Goal: Transaction & Acquisition: Purchase product/service

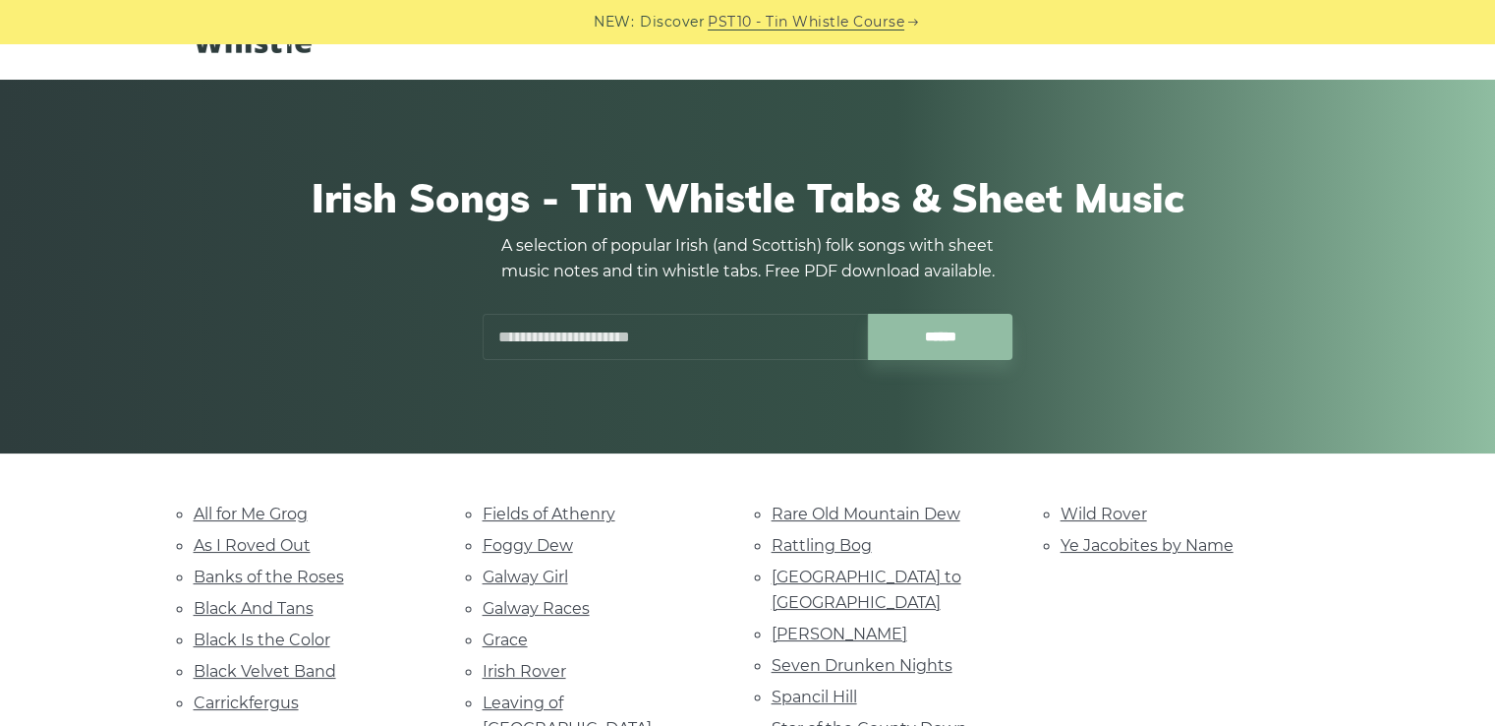
scroll to position [98, 0]
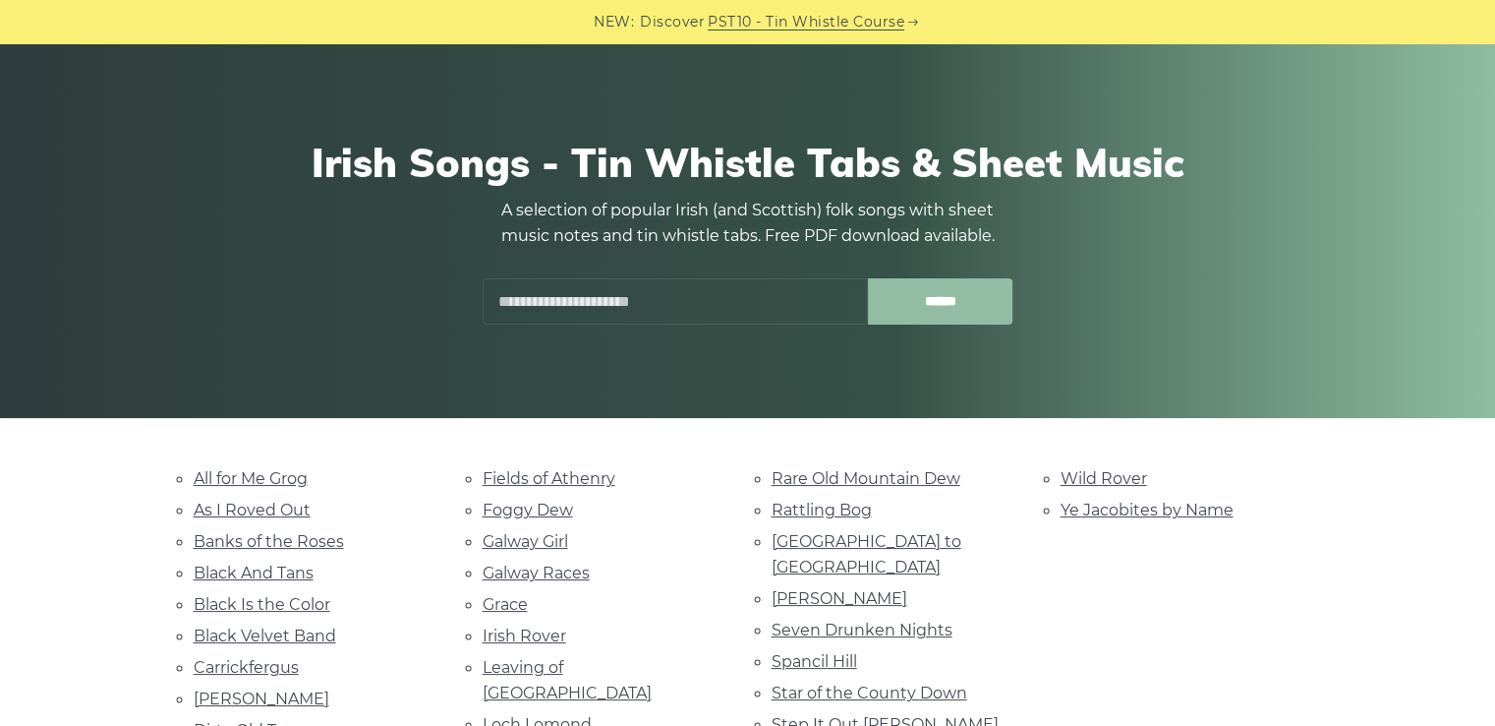
click at [936, 316] on input "******" at bounding box center [940, 301] width 145 height 46
click at [910, 304] on input "******" at bounding box center [940, 301] width 145 height 46
click at [604, 290] on input "text" at bounding box center [675, 301] width 385 height 46
click at [554, 478] on link "Fields of Athenry" at bounding box center [549, 478] width 133 height 19
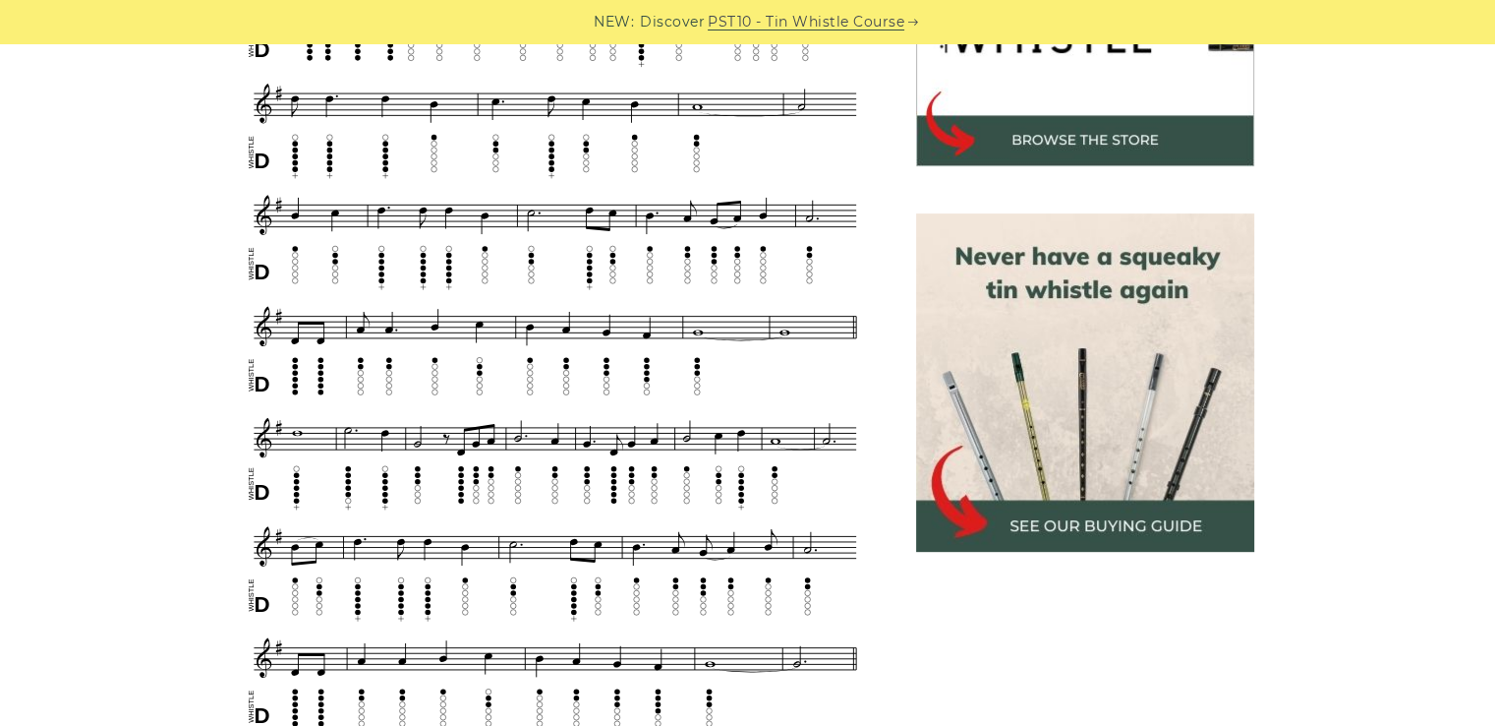
scroll to position [786, 0]
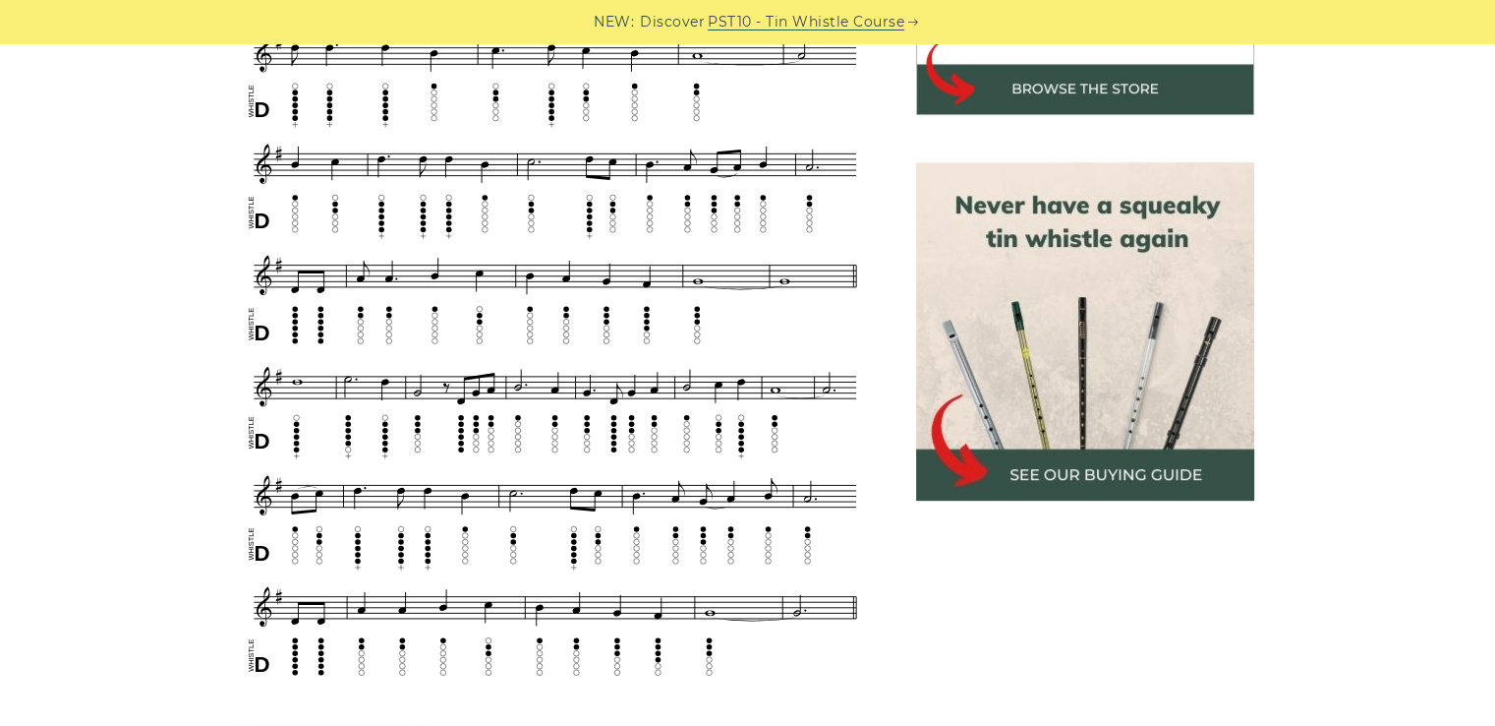
click at [1107, 466] on img at bounding box center [1085, 331] width 338 height 338
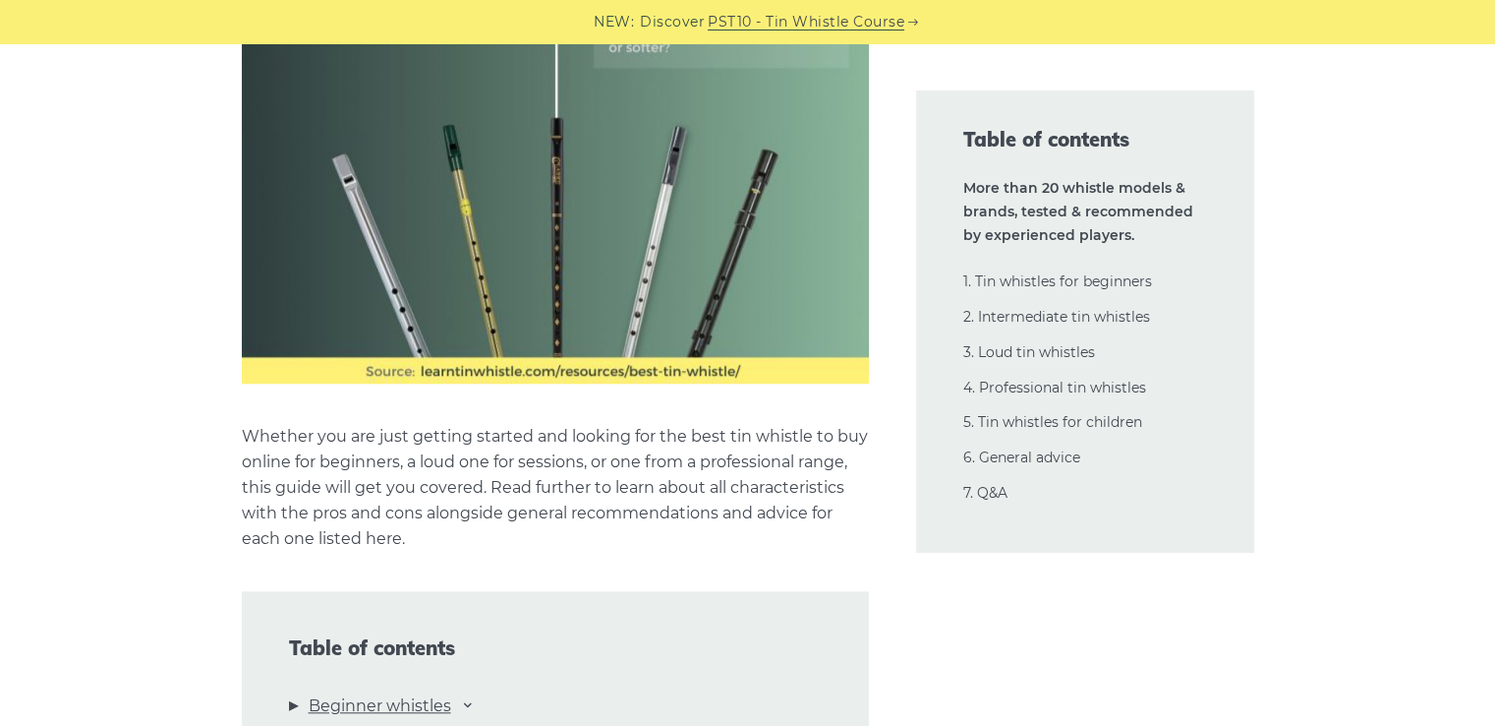
scroll to position [1671, 0]
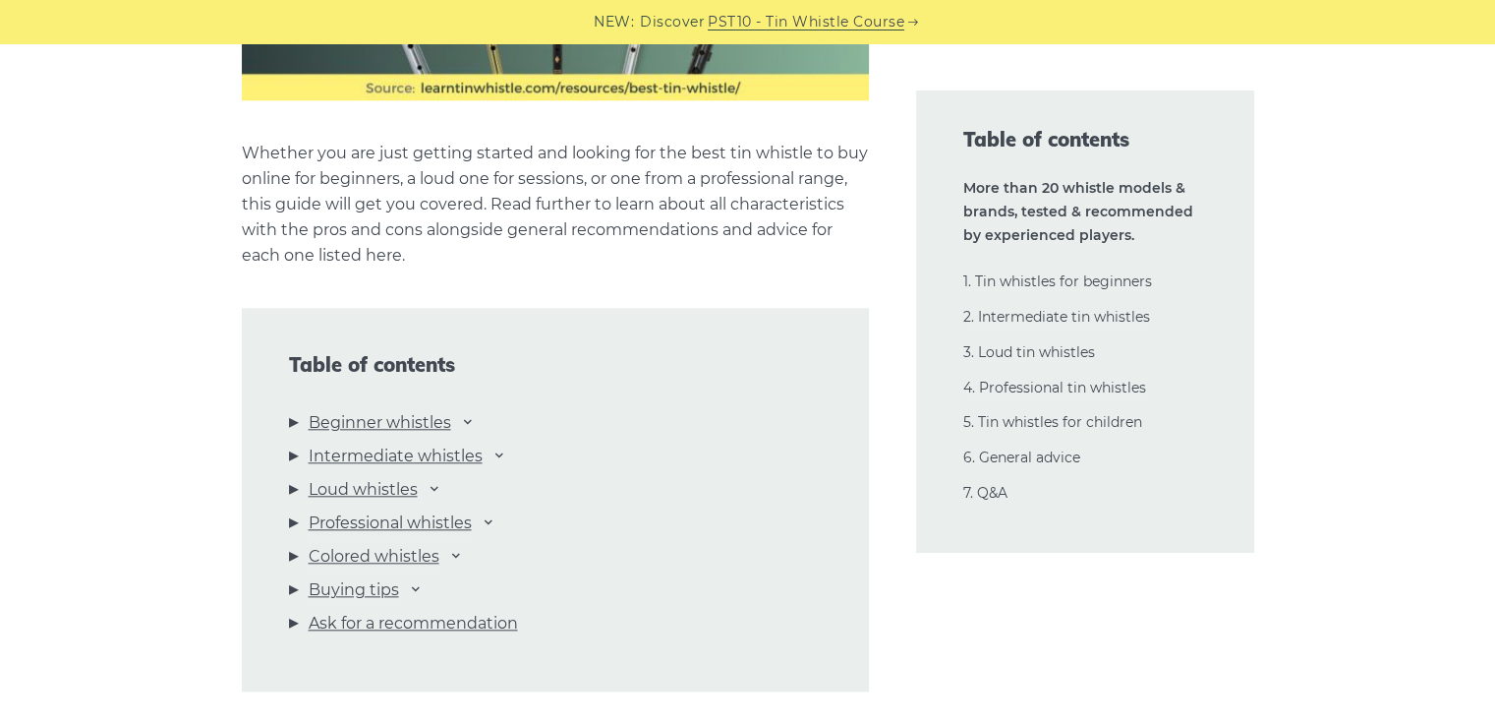
scroll to position [1966, 0]
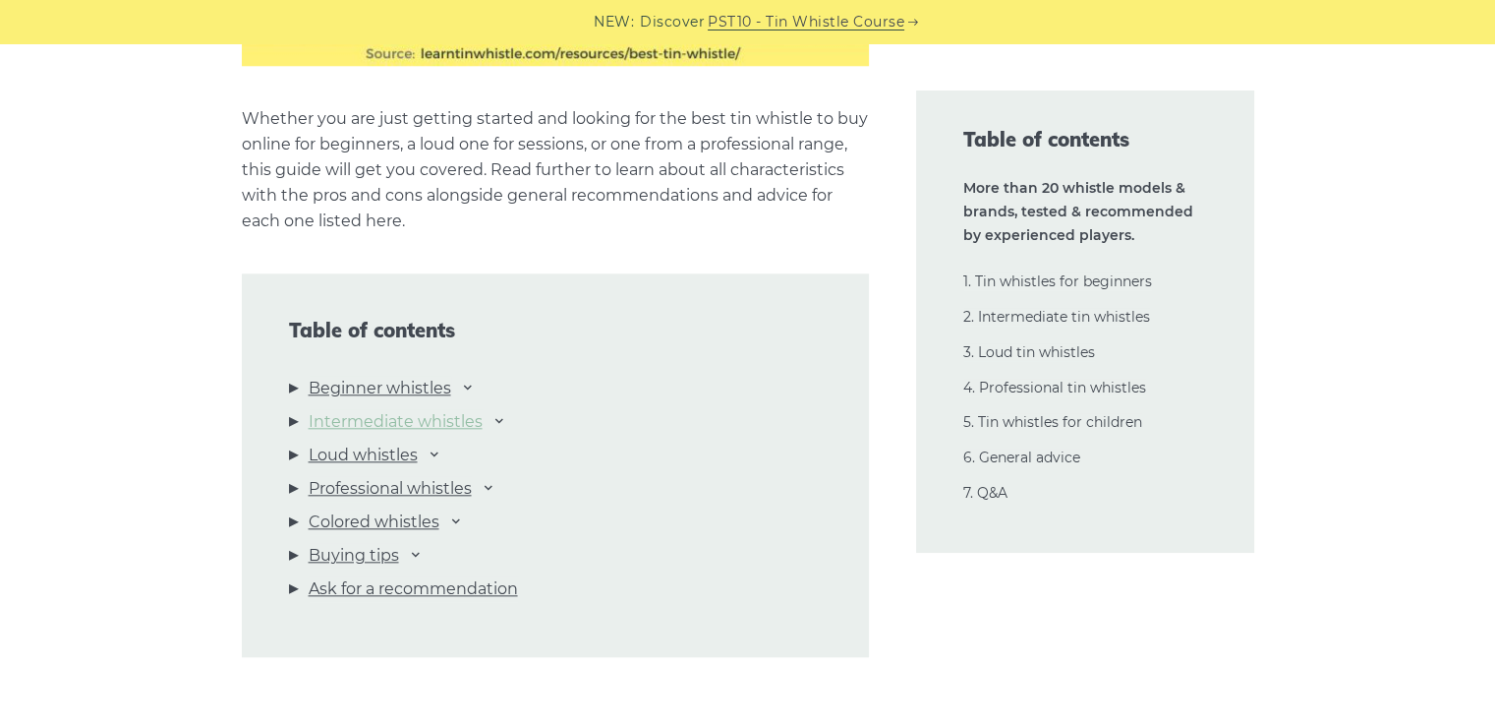
click at [393, 425] on link "Intermediate whistles" at bounding box center [396, 422] width 174 height 26
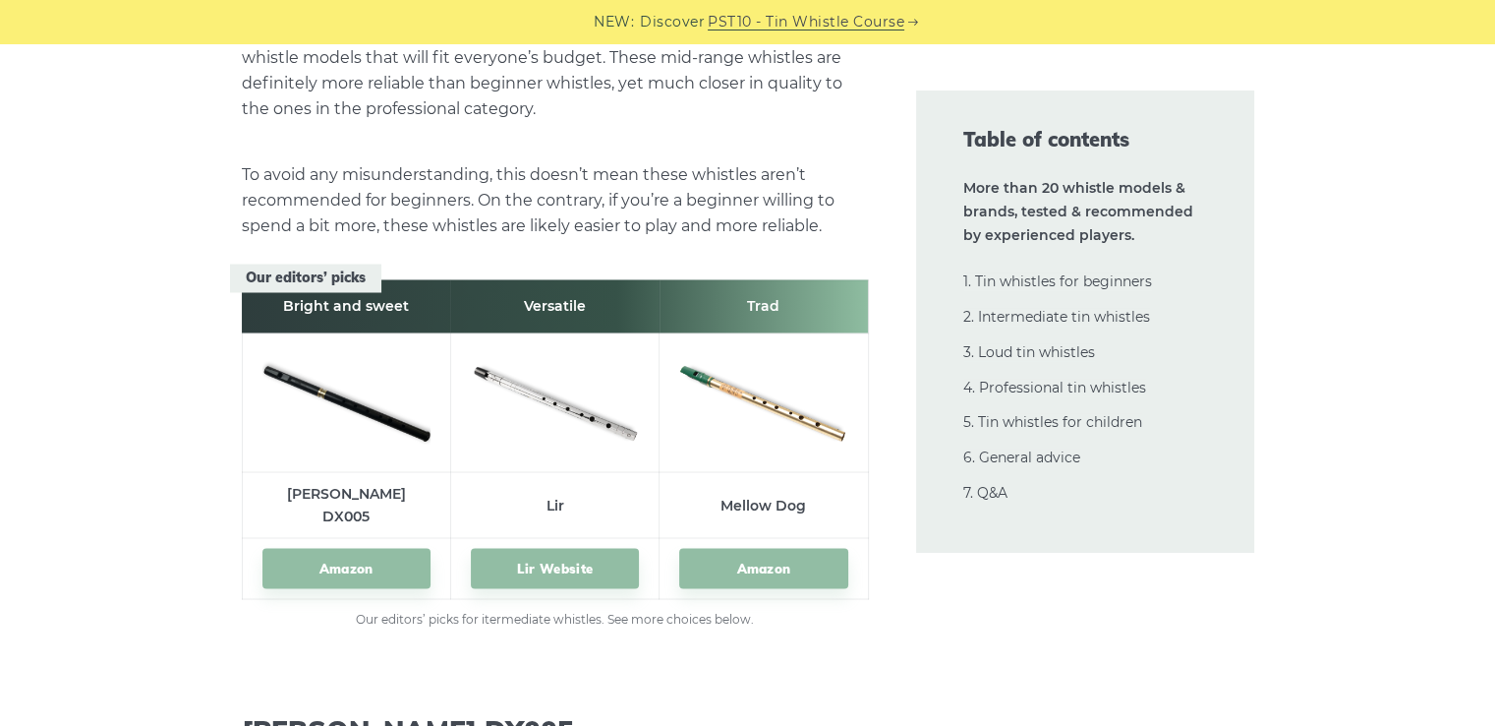
scroll to position [10895, 0]
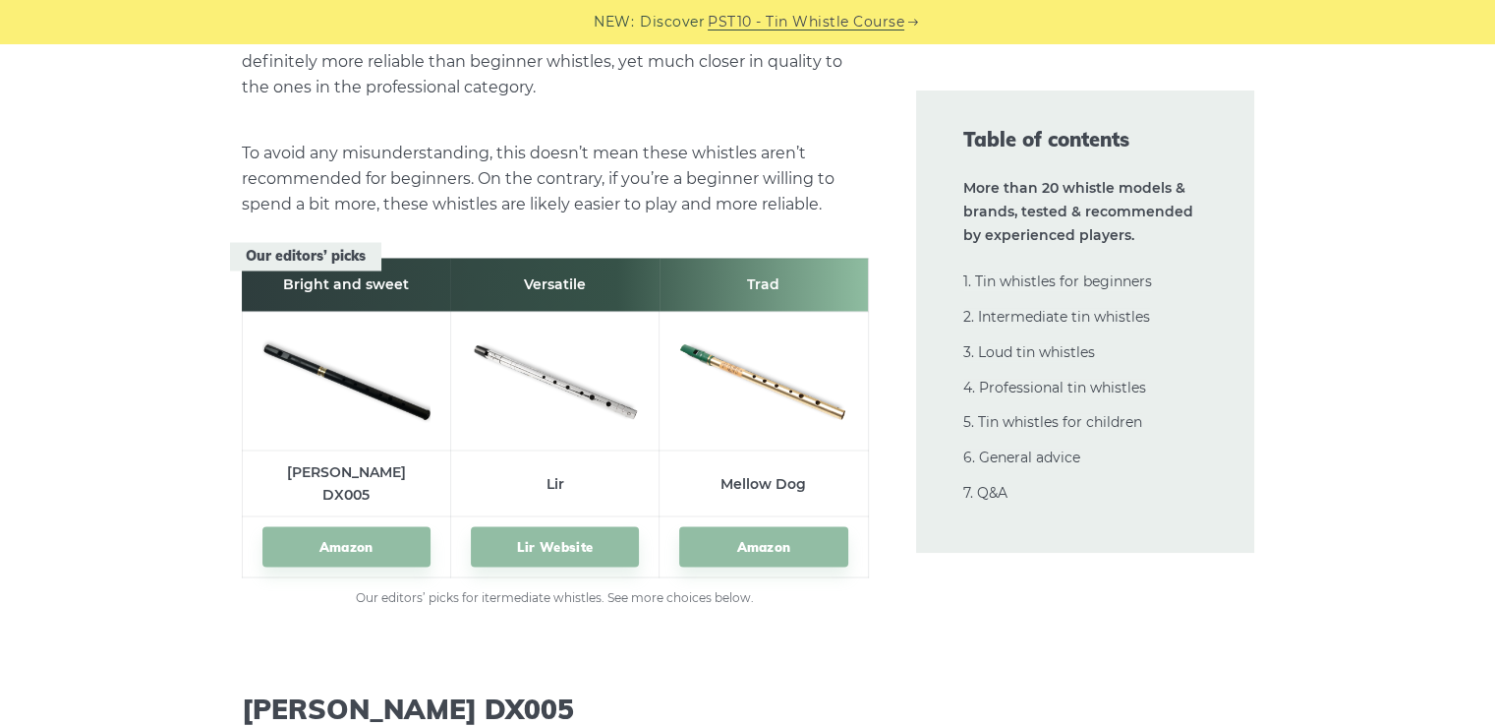
click at [339, 352] on img at bounding box center [346, 377] width 168 height 112
click at [338, 526] on link "Amazon" at bounding box center [346, 546] width 168 height 40
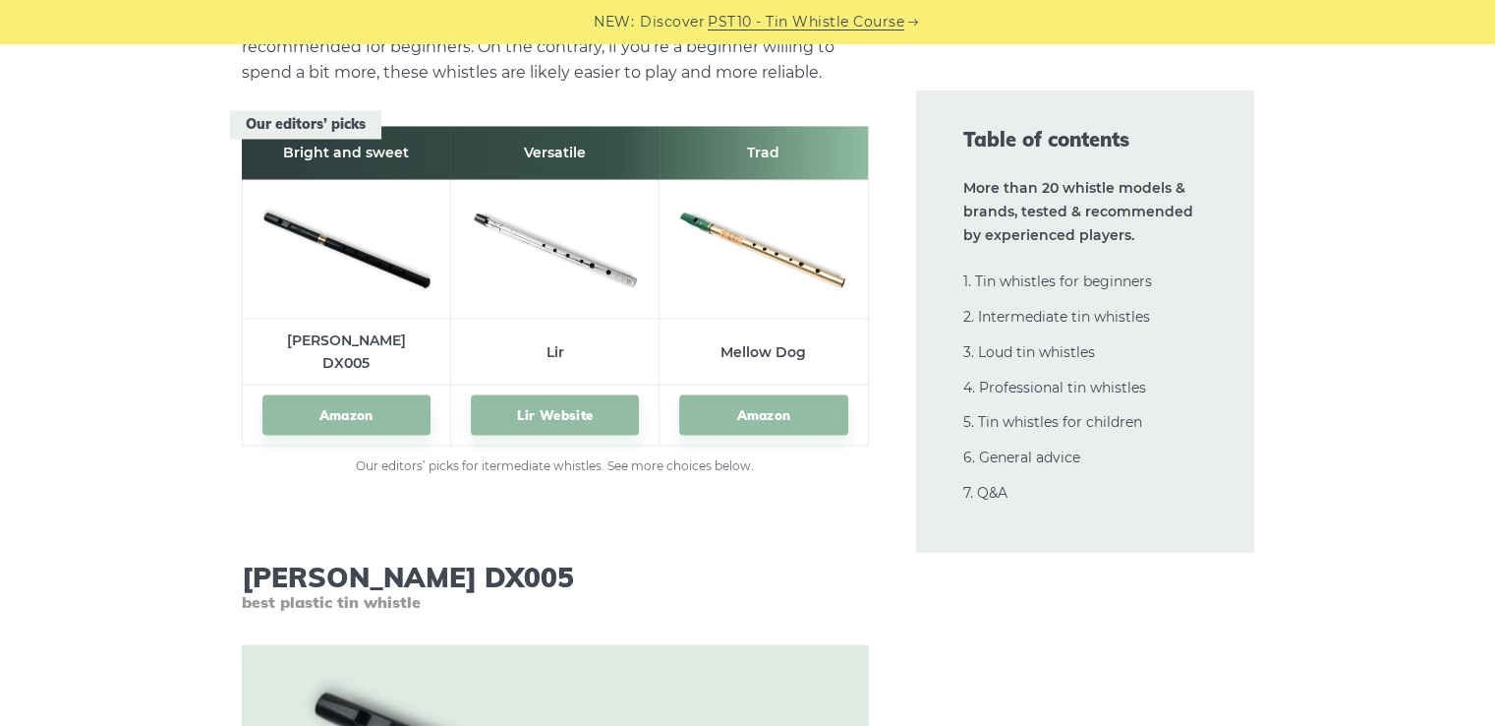
scroll to position [10993, 0]
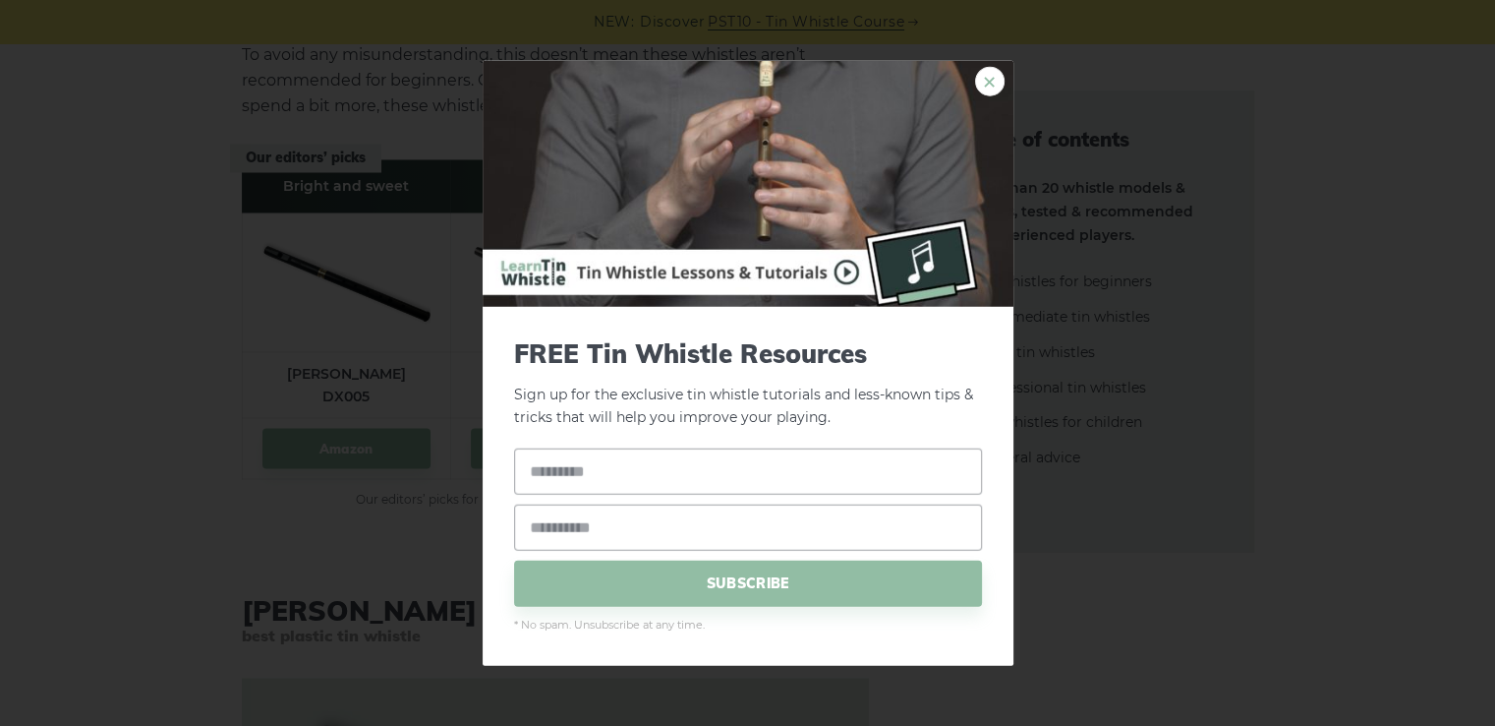
click at [994, 78] on link "×" at bounding box center [989, 81] width 29 height 29
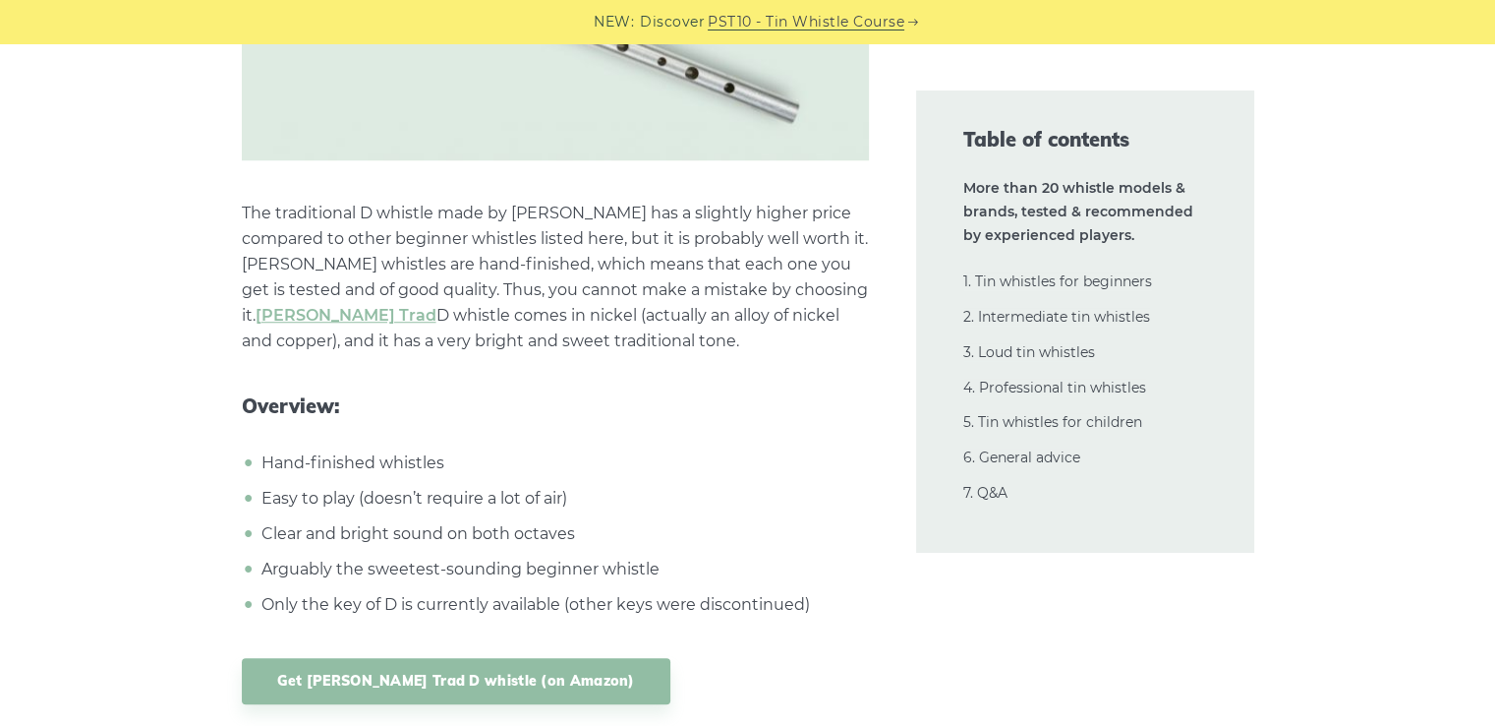
scroll to position [9027, 0]
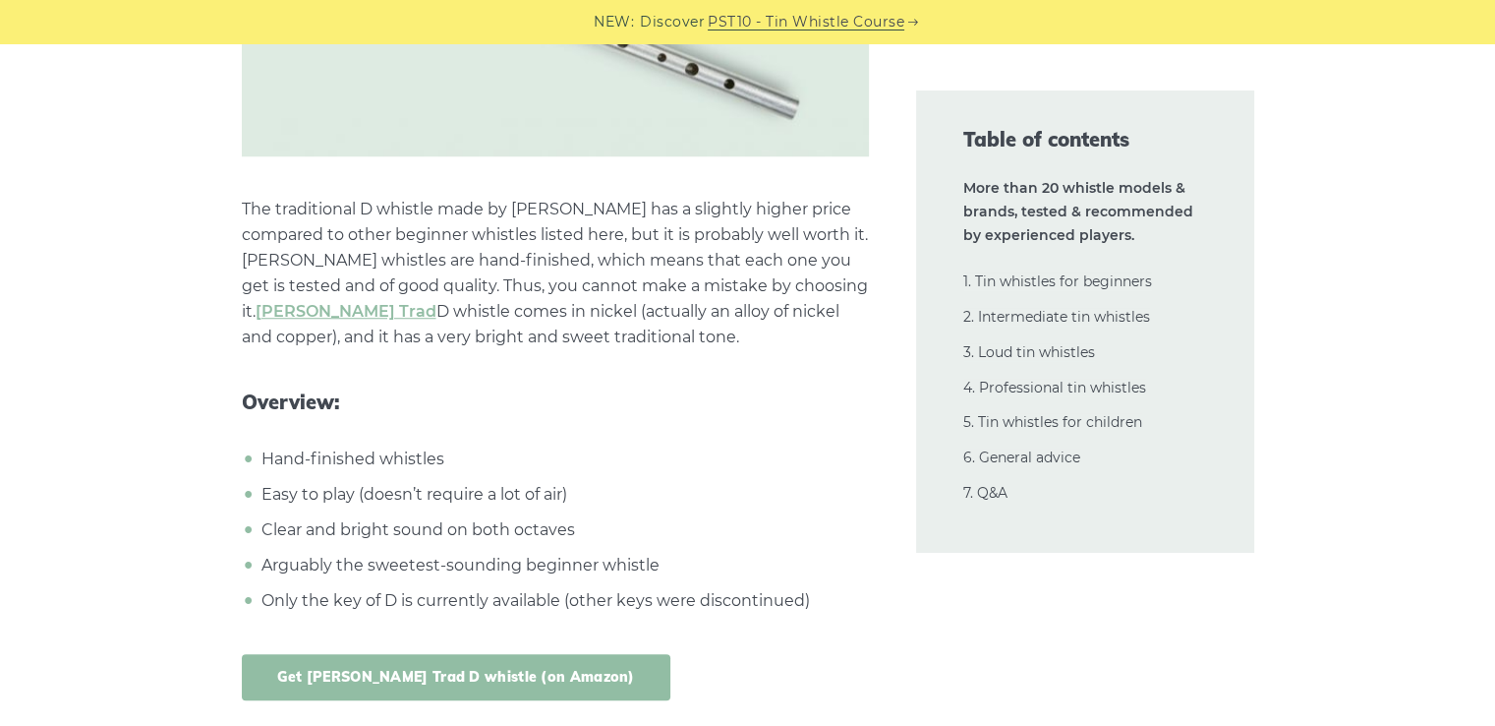
click at [438, 654] on link "Get [PERSON_NAME] Trad D whistle (on Amazon)" at bounding box center [456, 677] width 429 height 46
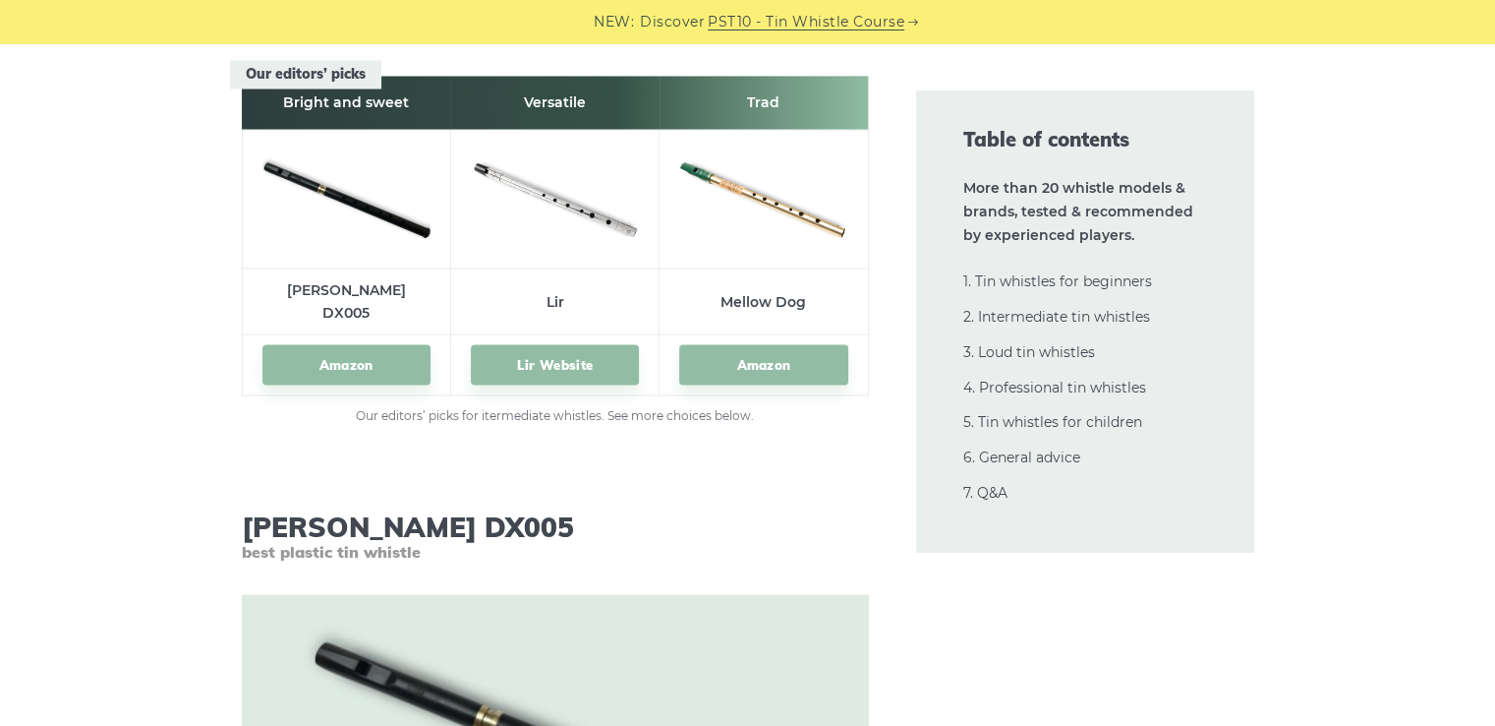
scroll to position [11092, 0]
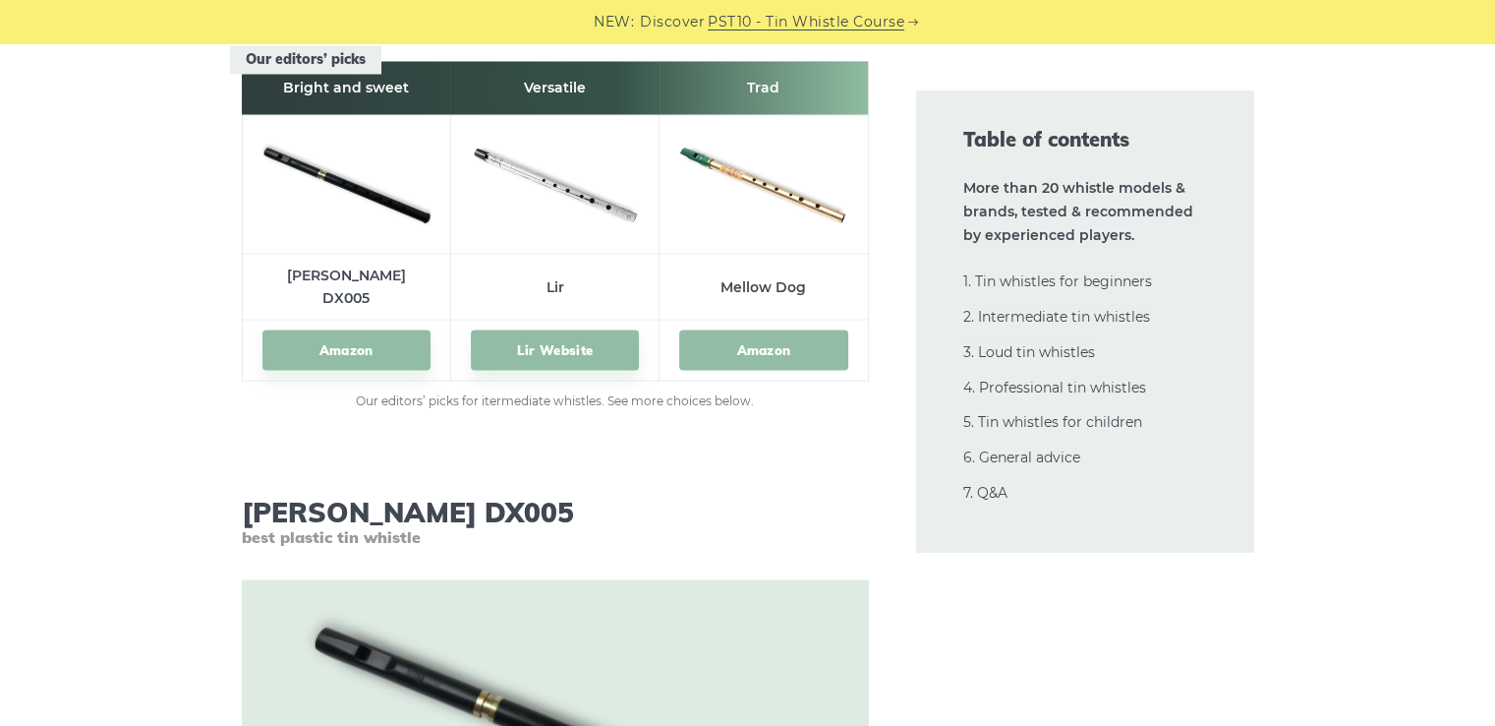
click at [788, 329] on link "Amazon" at bounding box center [763, 349] width 168 height 40
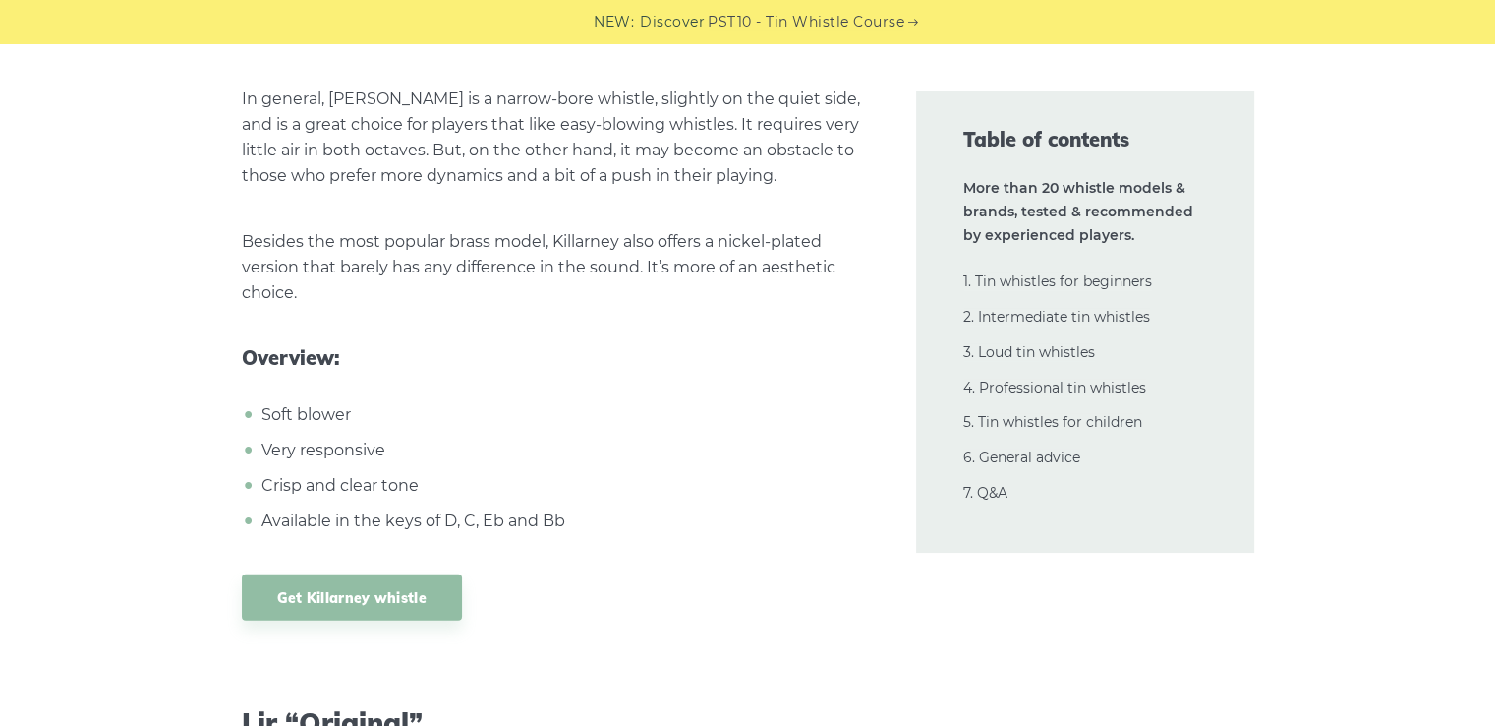
scroll to position [13058, 0]
click at [370, 573] on link "Get Killarney whistle" at bounding box center [352, 596] width 220 height 46
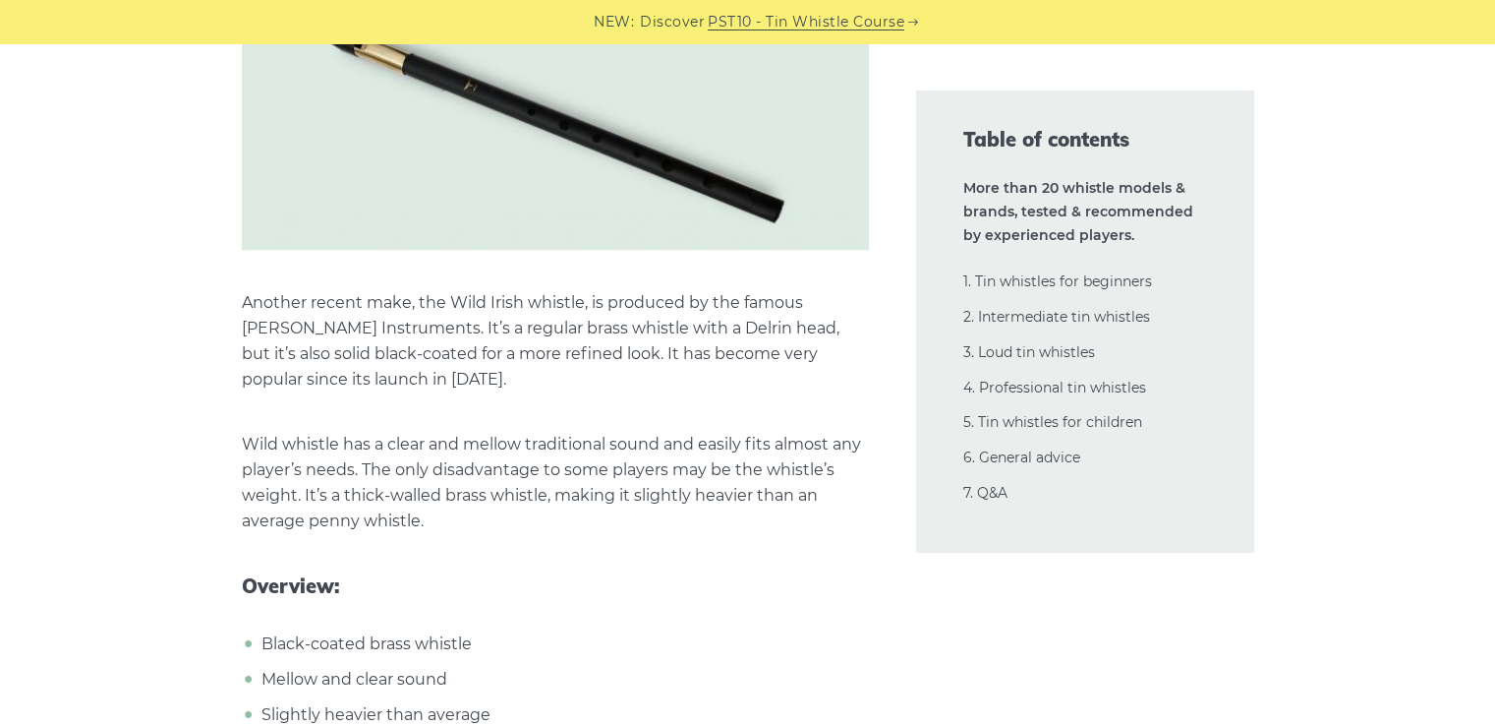
scroll to position [16204, 0]
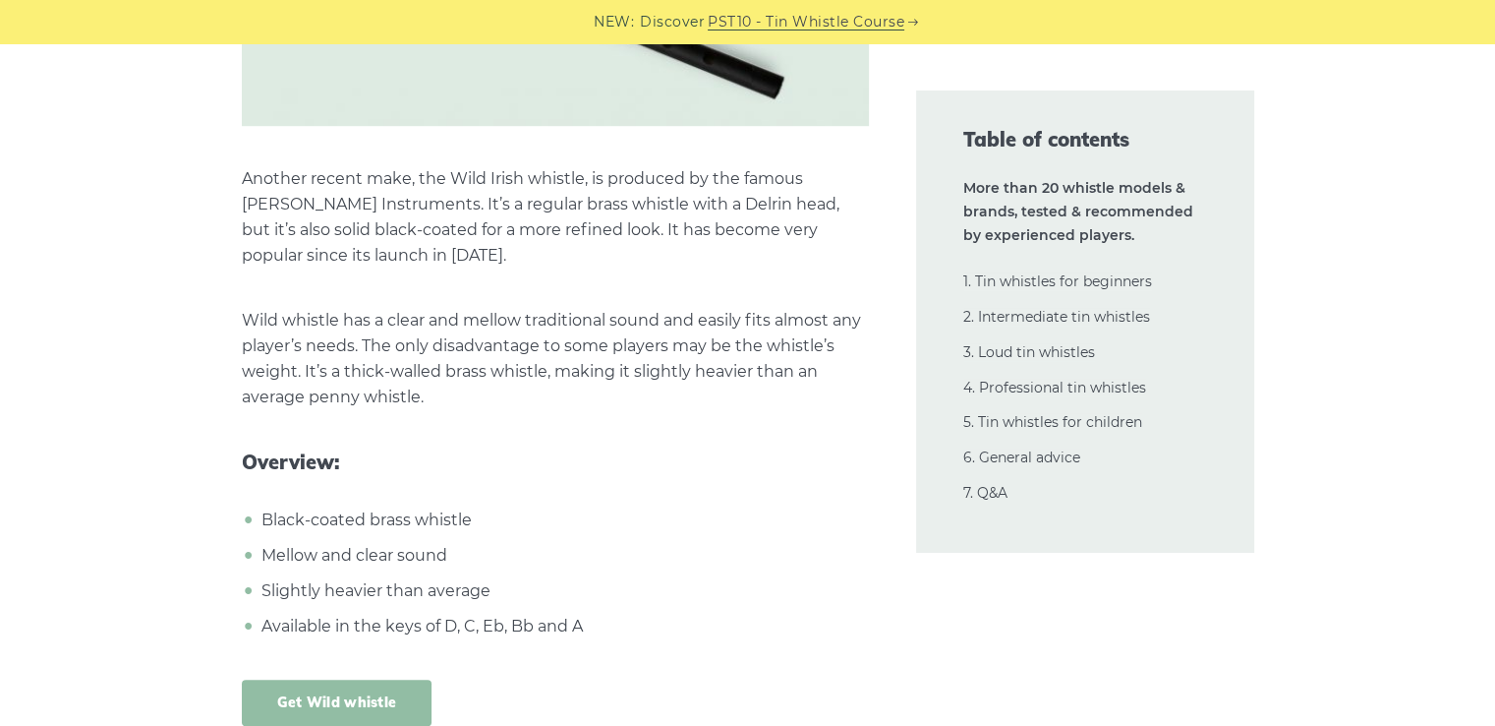
click at [371, 679] on link "Get Wild whistle" at bounding box center [337, 702] width 191 height 46
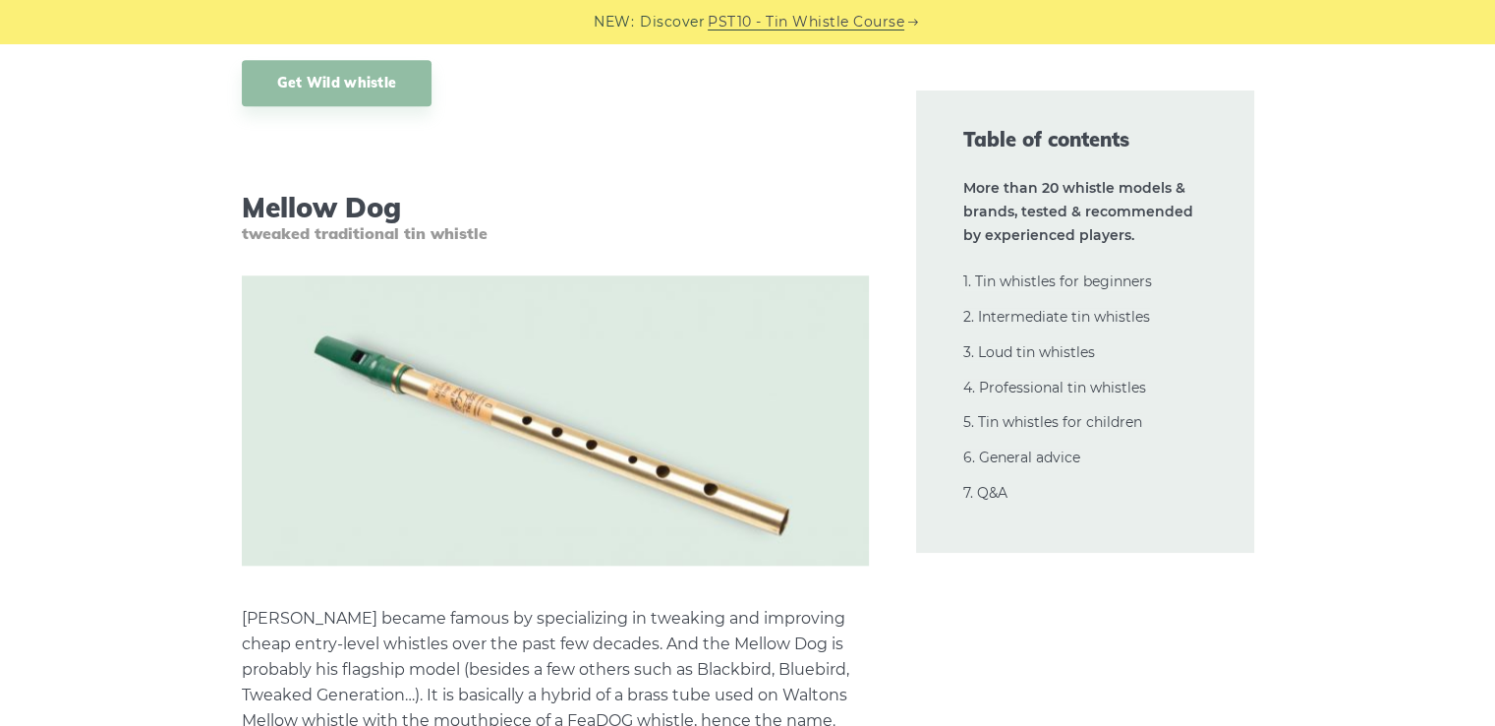
scroll to position [16695, 0]
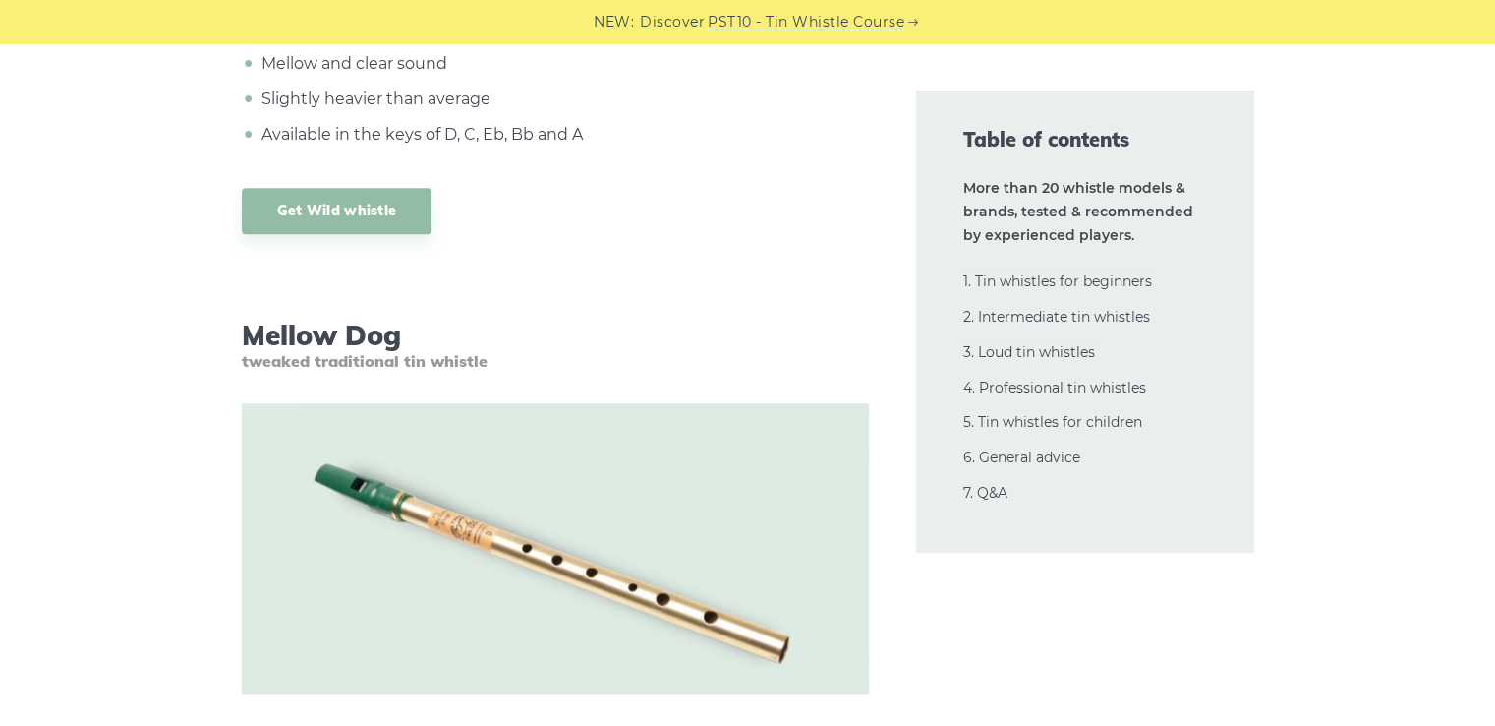
click at [534, 461] on img at bounding box center [555, 548] width 627 height 290
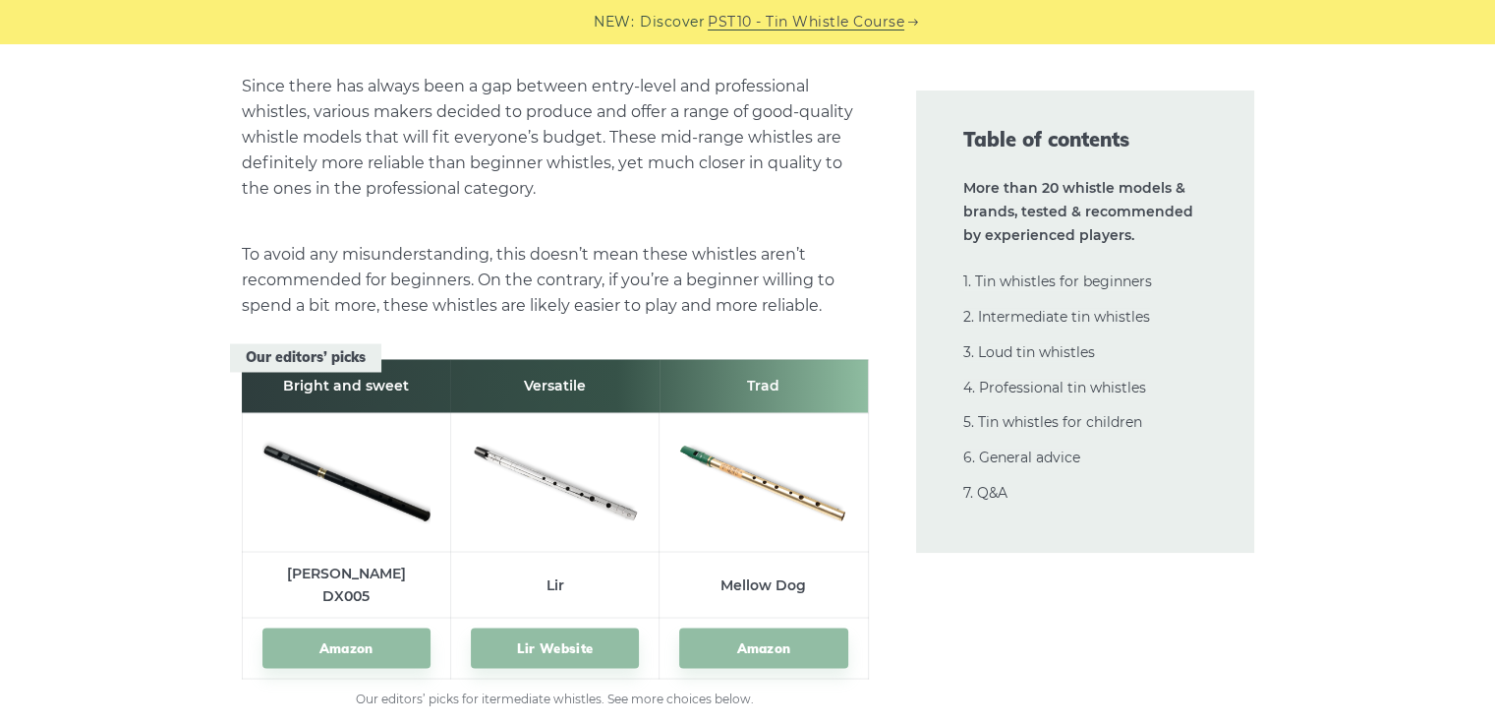
scroll to position [10993, 0]
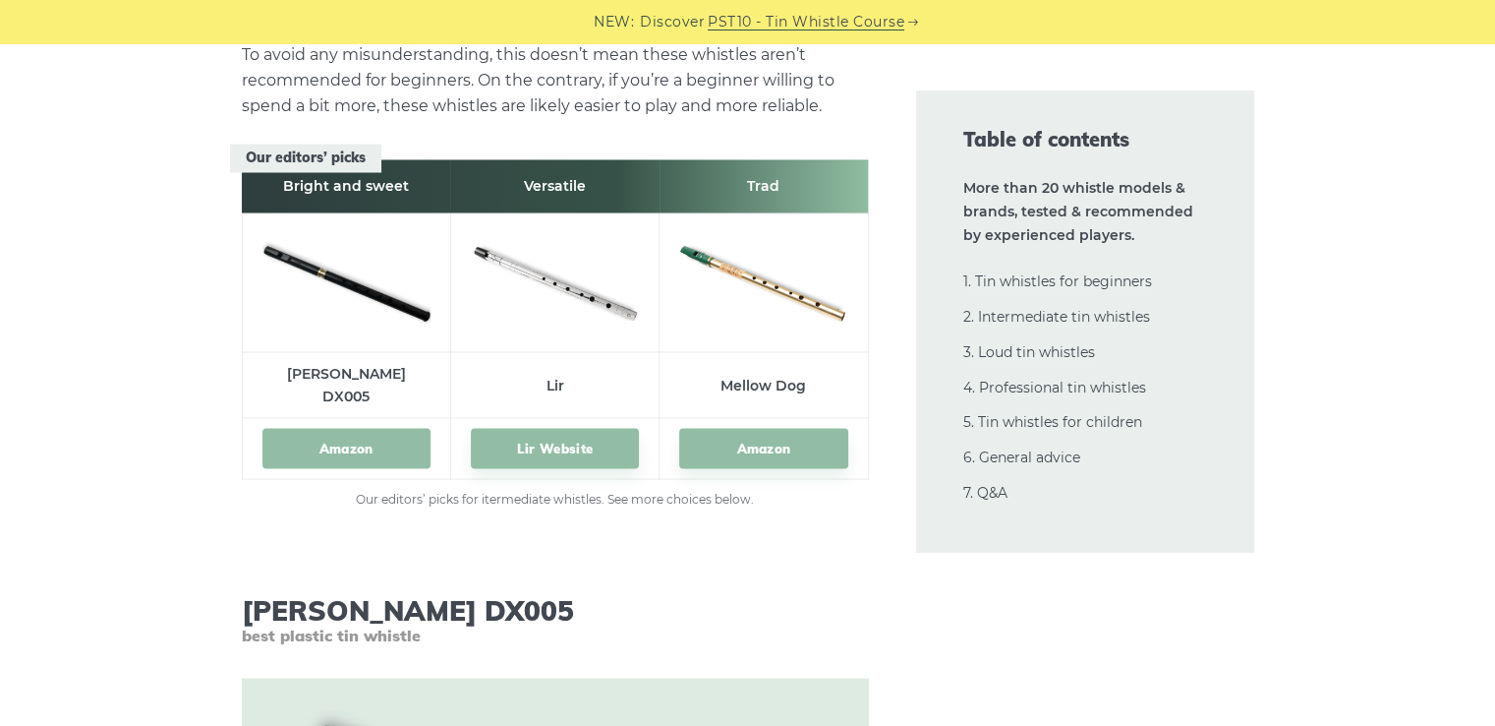
click at [381, 428] on link "Amazon" at bounding box center [346, 448] width 168 height 40
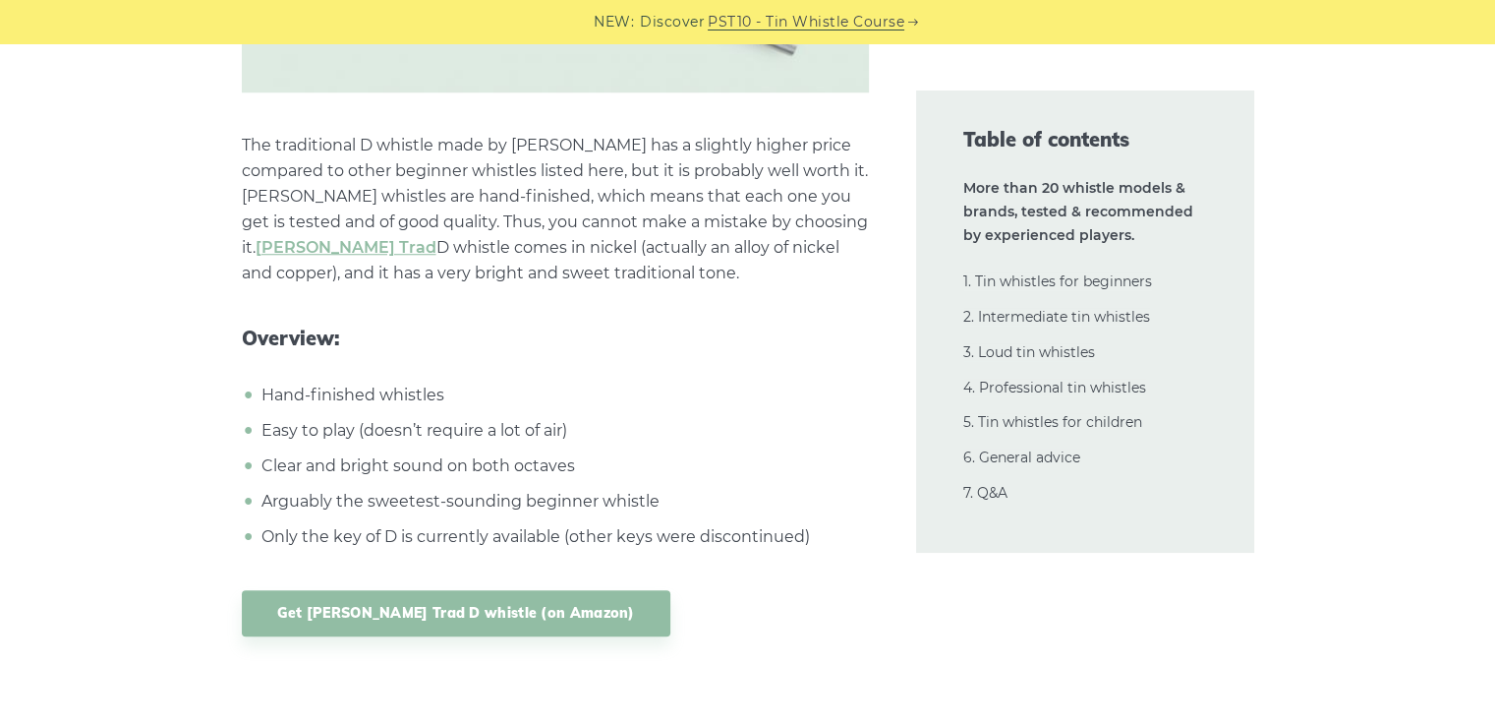
scroll to position [9125, 0]
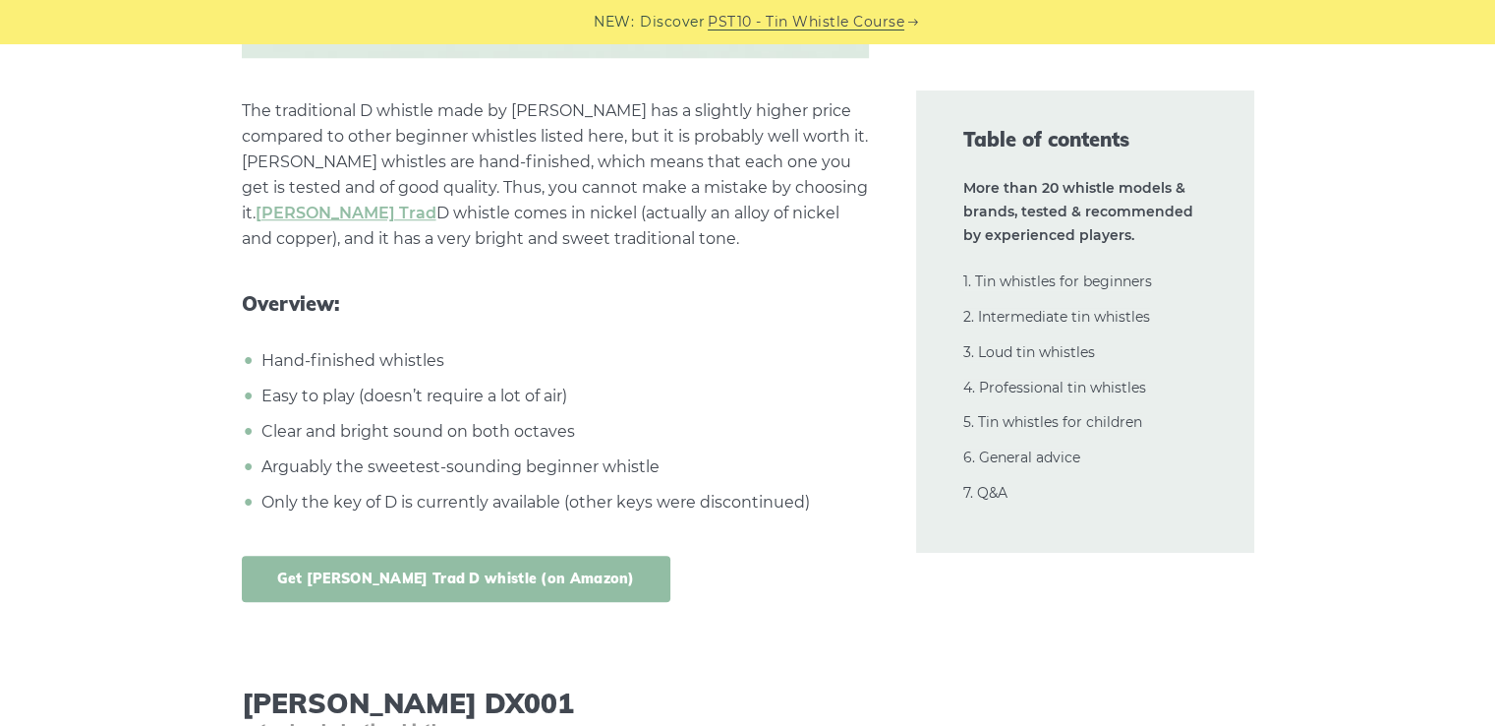
click at [444, 555] on link "Get [PERSON_NAME] Trad D whistle (on Amazon)" at bounding box center [456, 578] width 429 height 46
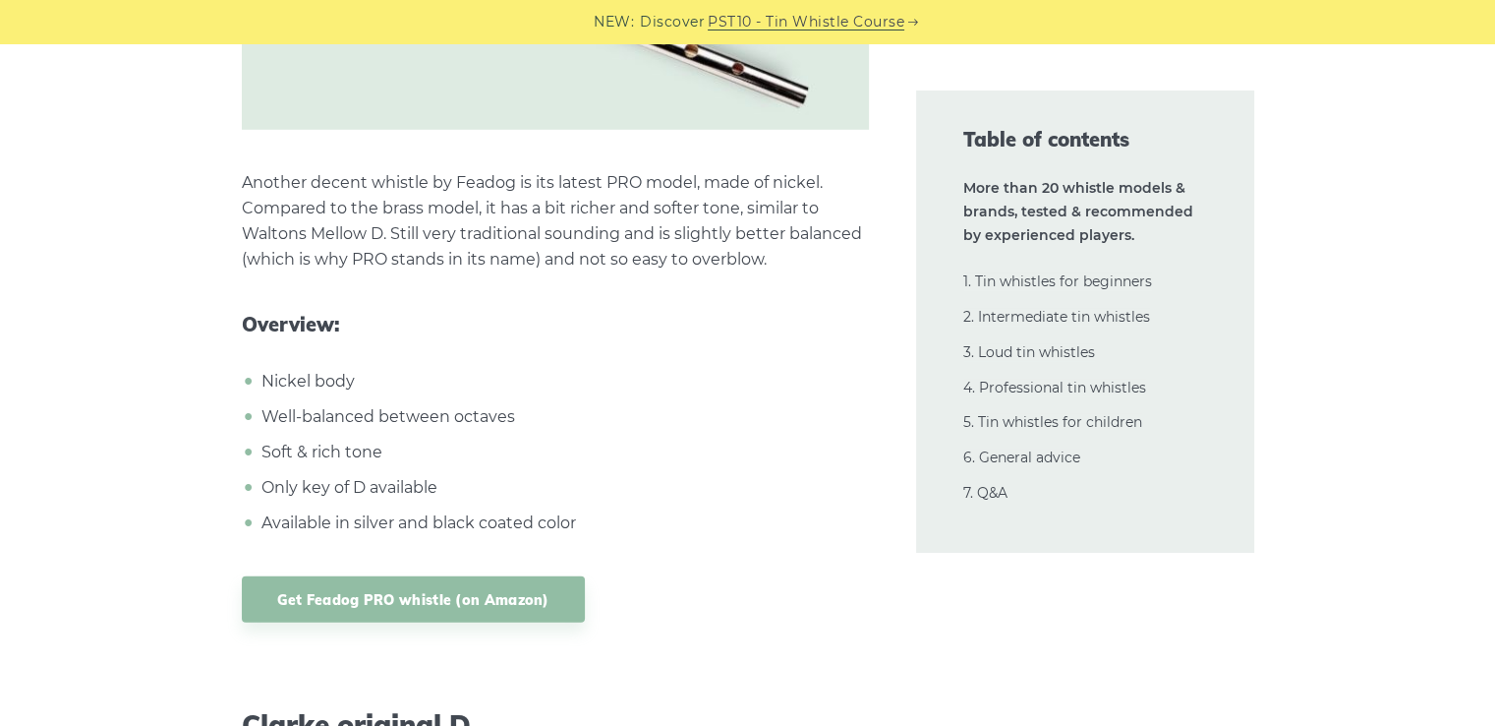
scroll to position [5881, 0]
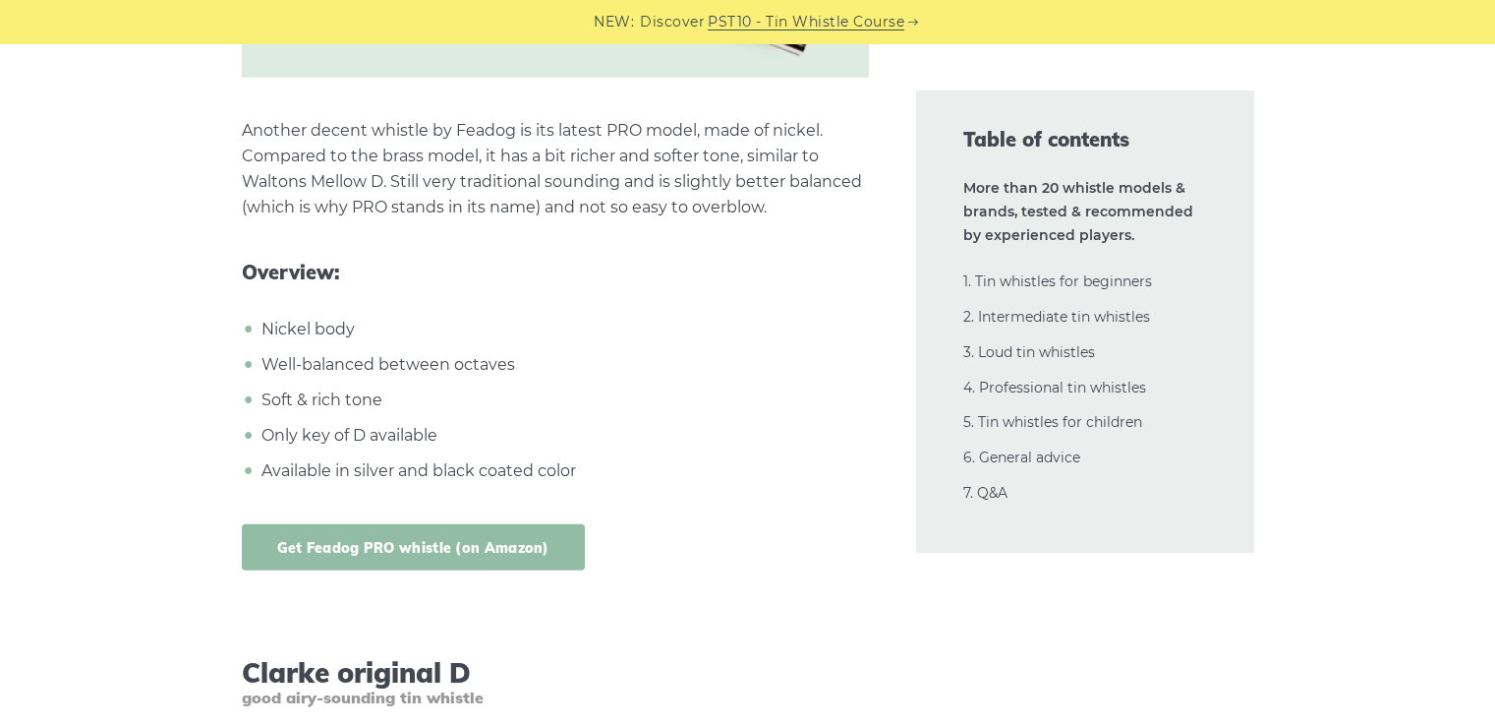
click at [485, 525] on link "Get Feadog PRO whistle (on Amazon)" at bounding box center [413, 547] width 343 height 46
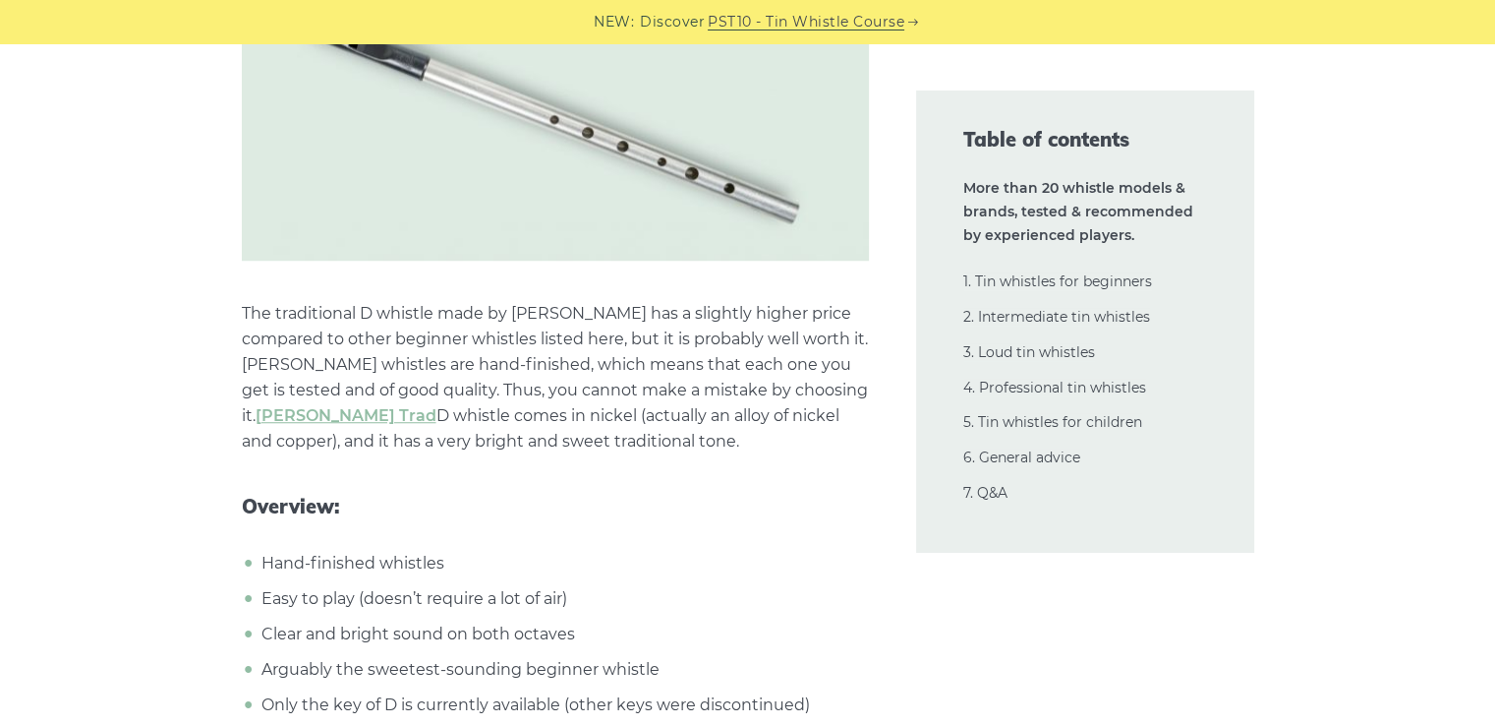
scroll to position [9027, 0]
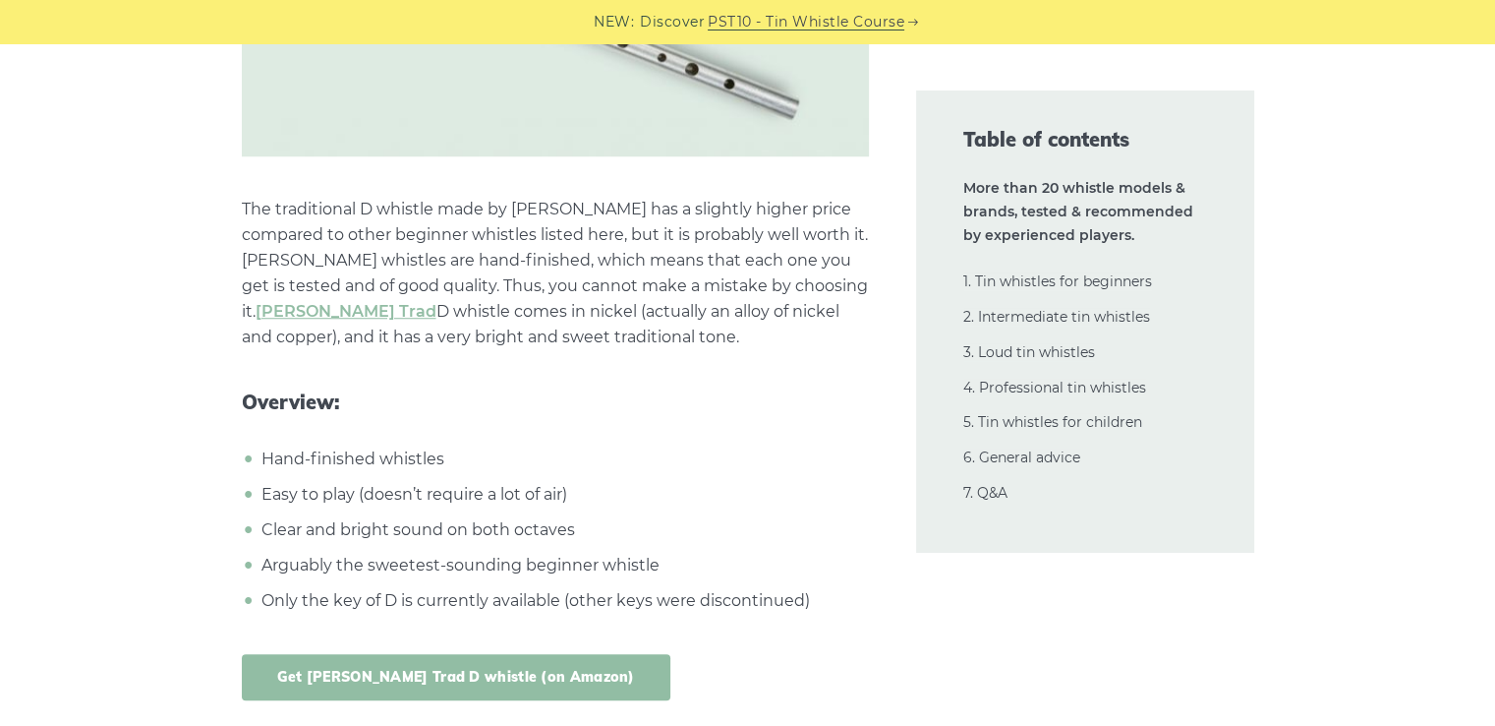
click at [474, 654] on link "Get [PERSON_NAME] Trad D whistle (on Amazon)" at bounding box center [456, 677] width 429 height 46
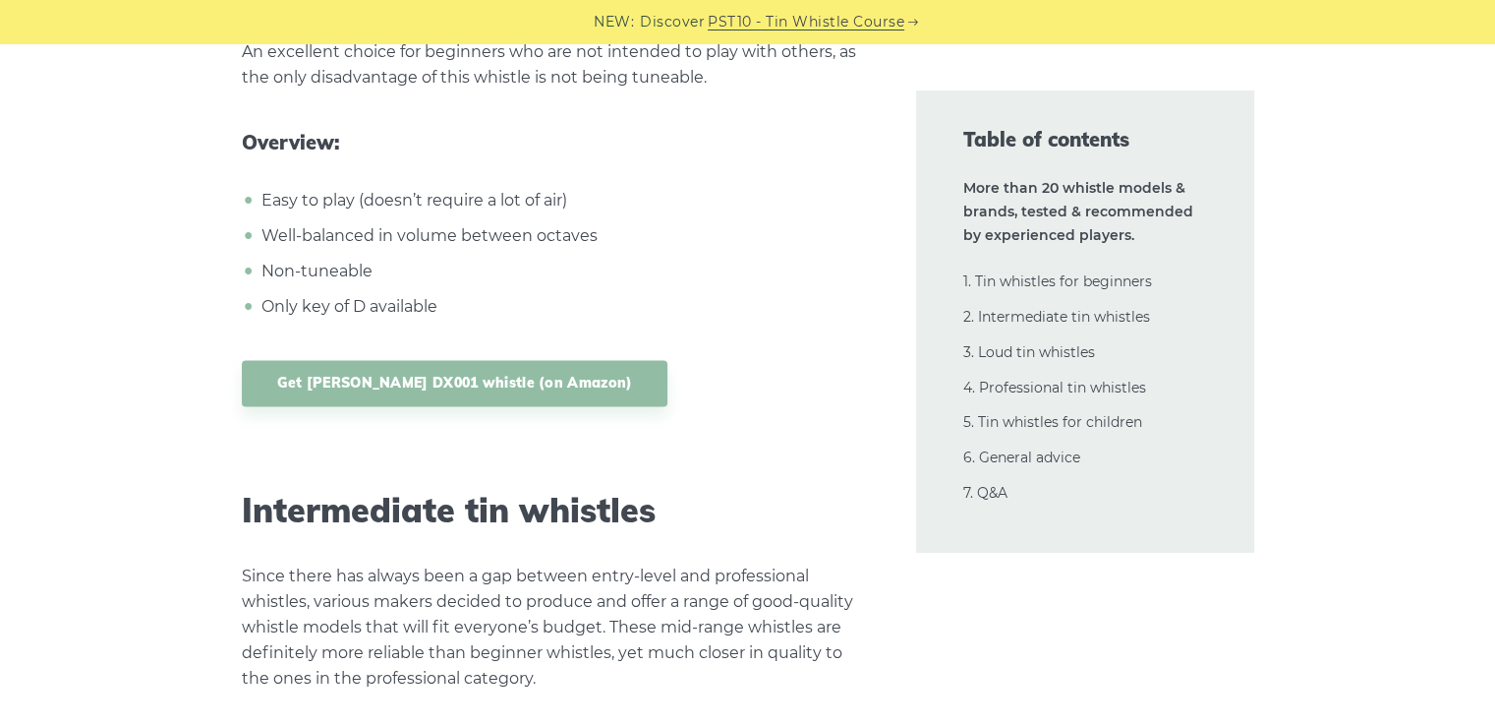
scroll to position [10305, 0]
click at [465, 359] on link "Get [PERSON_NAME] DX001 whistle (on Amazon)" at bounding box center [455, 382] width 427 height 46
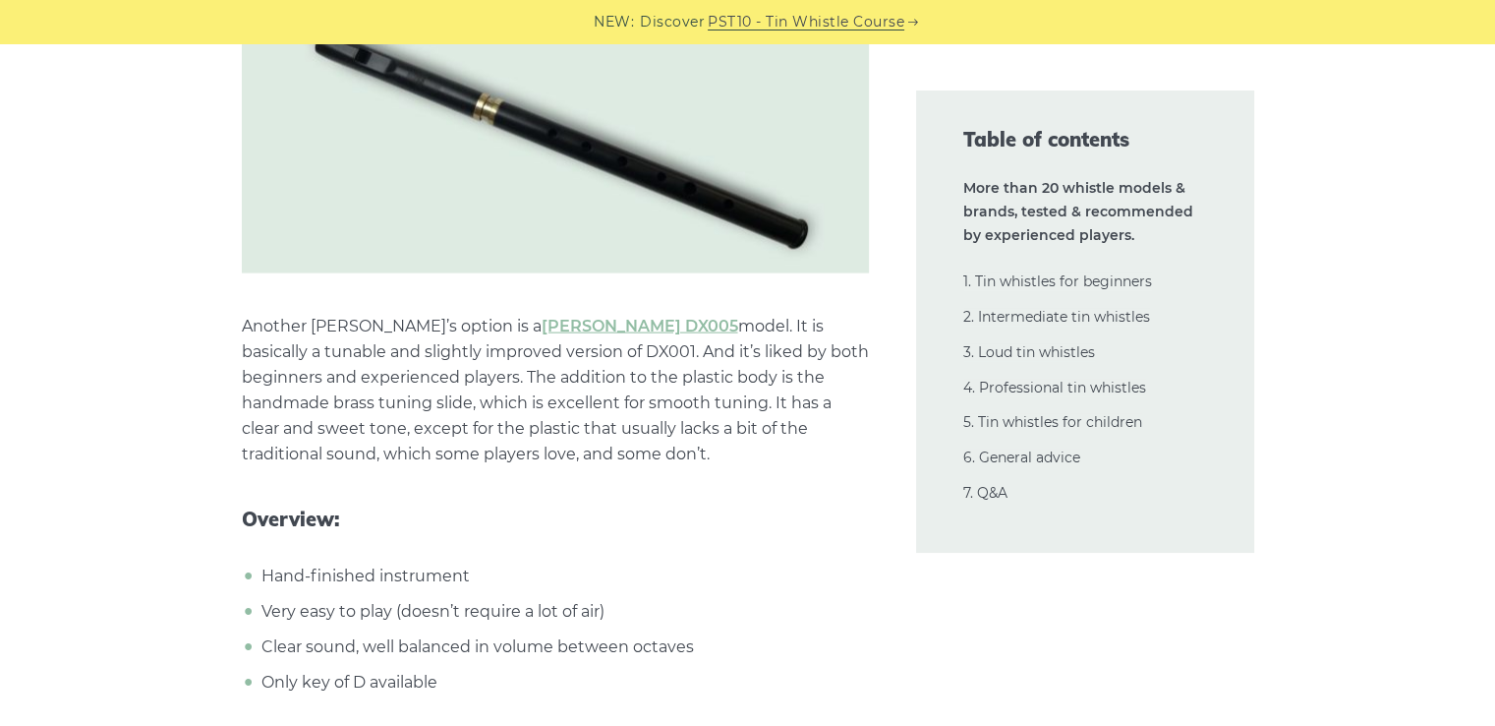
scroll to position [11878, 0]
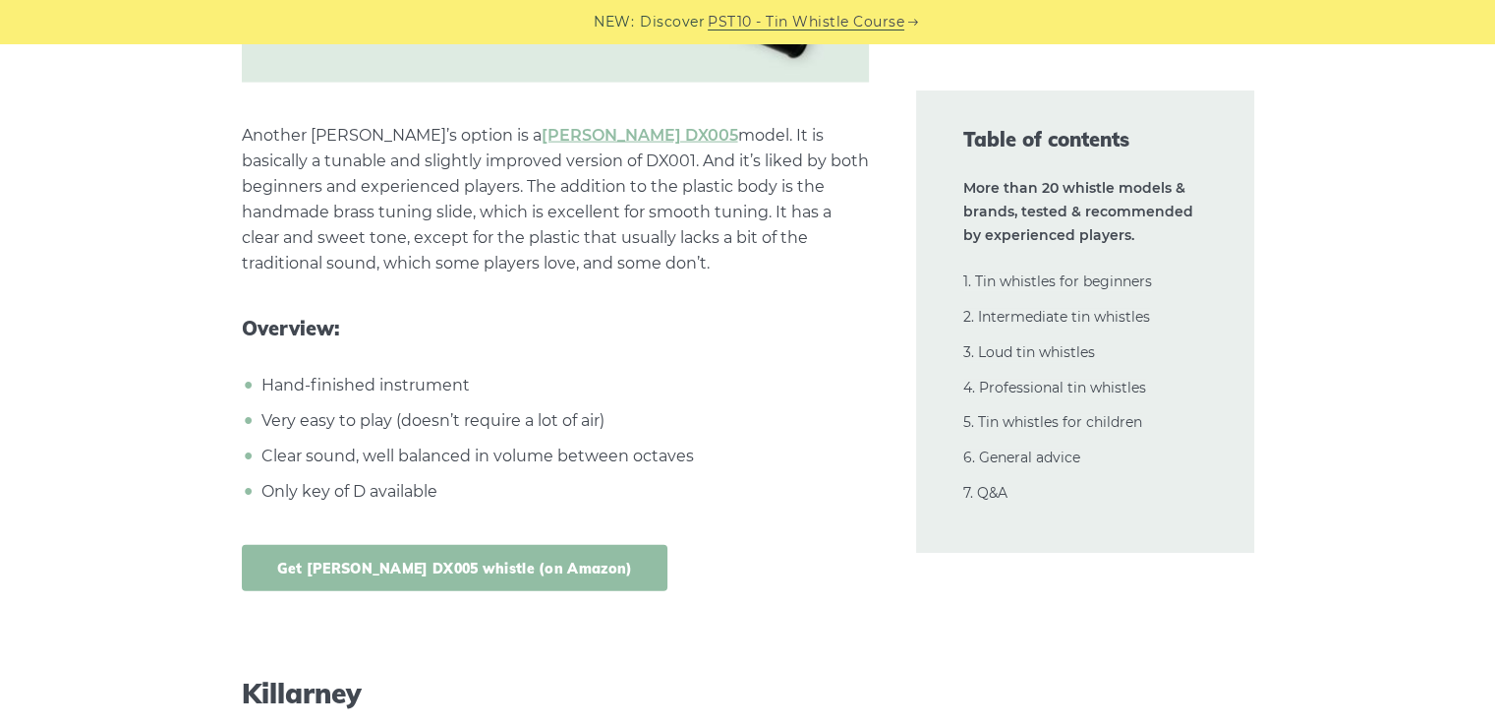
click at [393, 545] on link "Get [PERSON_NAME] DX005 whistle (on Amazon)" at bounding box center [455, 568] width 427 height 46
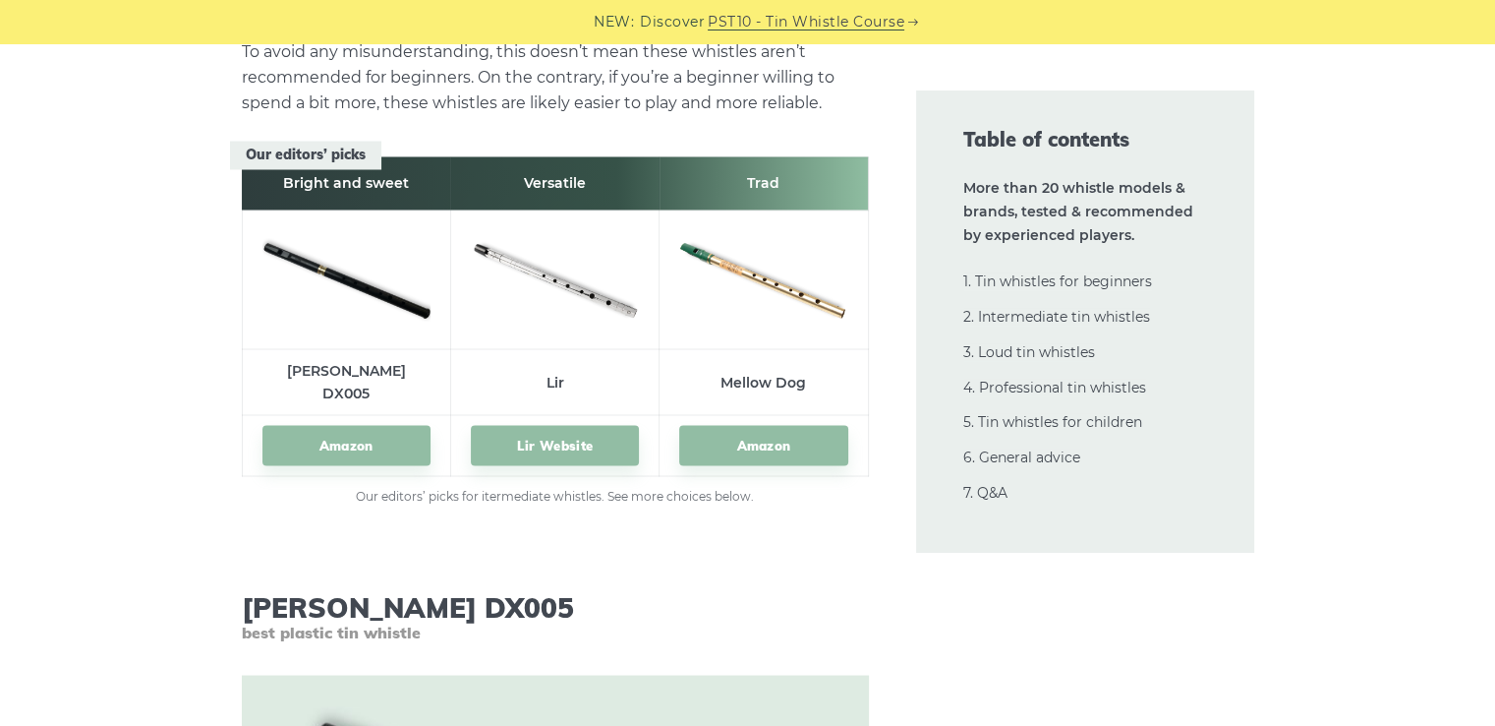
scroll to position [10993, 0]
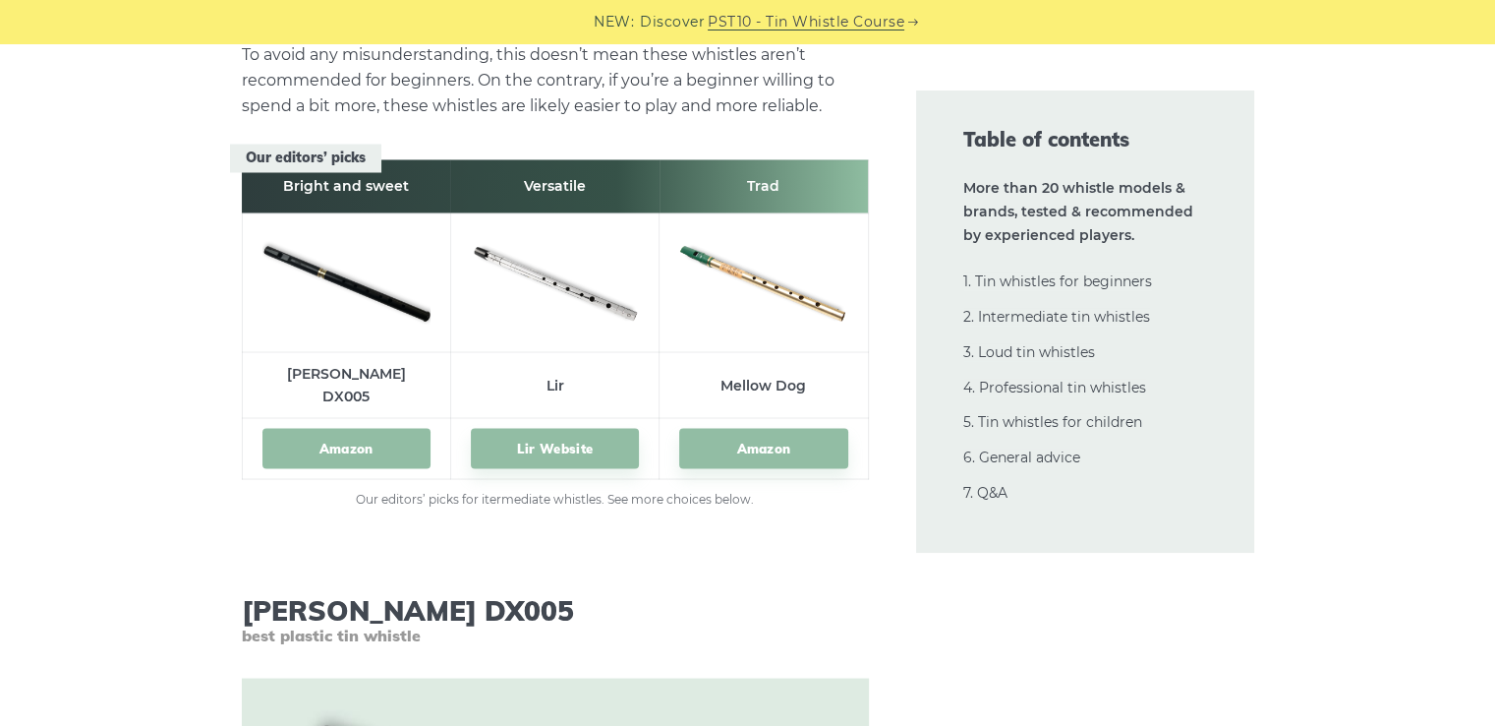
click at [342, 428] on link "Amazon" at bounding box center [346, 448] width 168 height 40
click at [786, 264] on img at bounding box center [763, 279] width 168 height 112
click at [769, 428] on link "Amazon" at bounding box center [763, 448] width 168 height 40
